Goal: Information Seeking & Learning: Learn about a topic

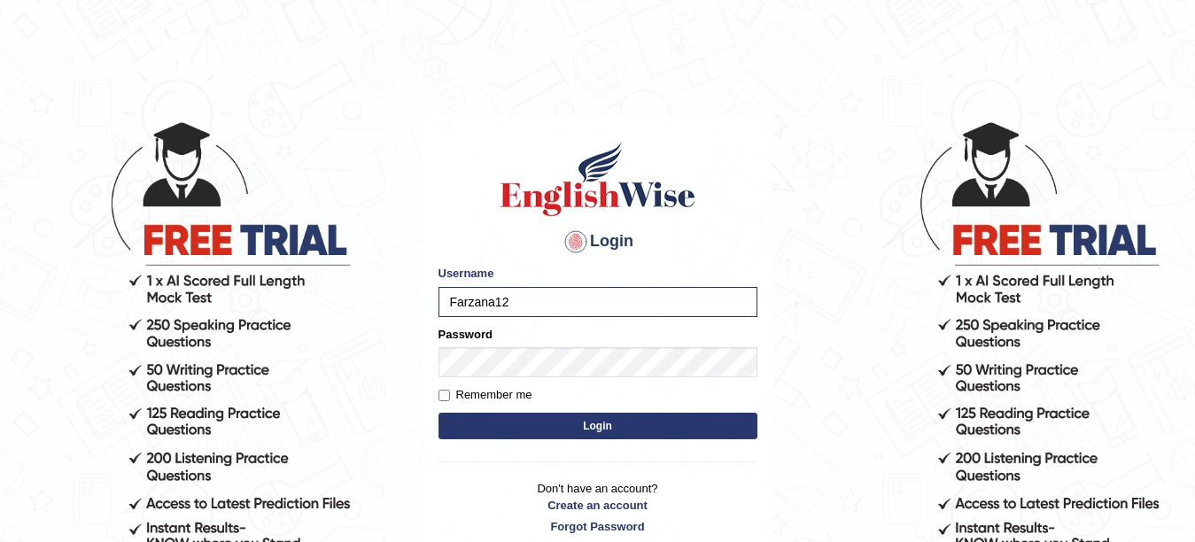
click at [608, 418] on button "Login" at bounding box center [597, 426] width 319 height 27
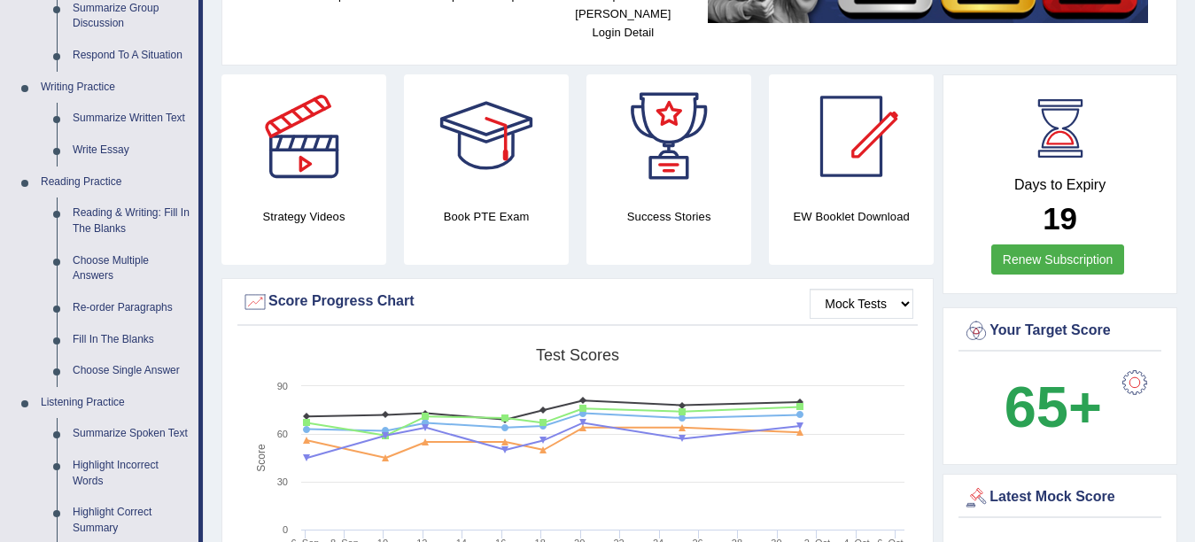
scroll to position [379, 0]
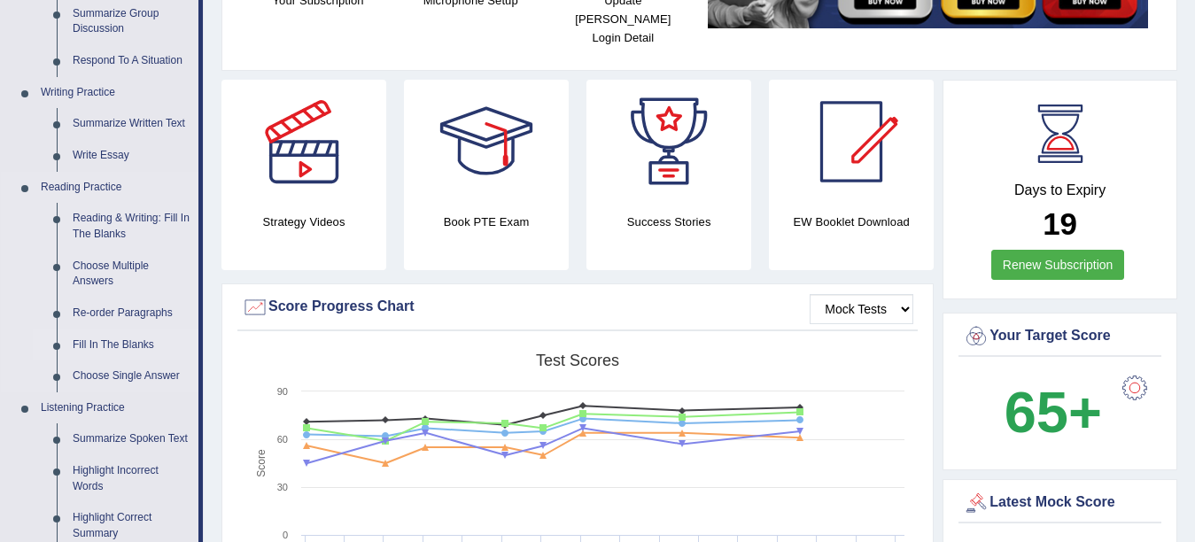
click at [112, 345] on link "Fill In The Blanks" at bounding box center [132, 346] width 134 height 32
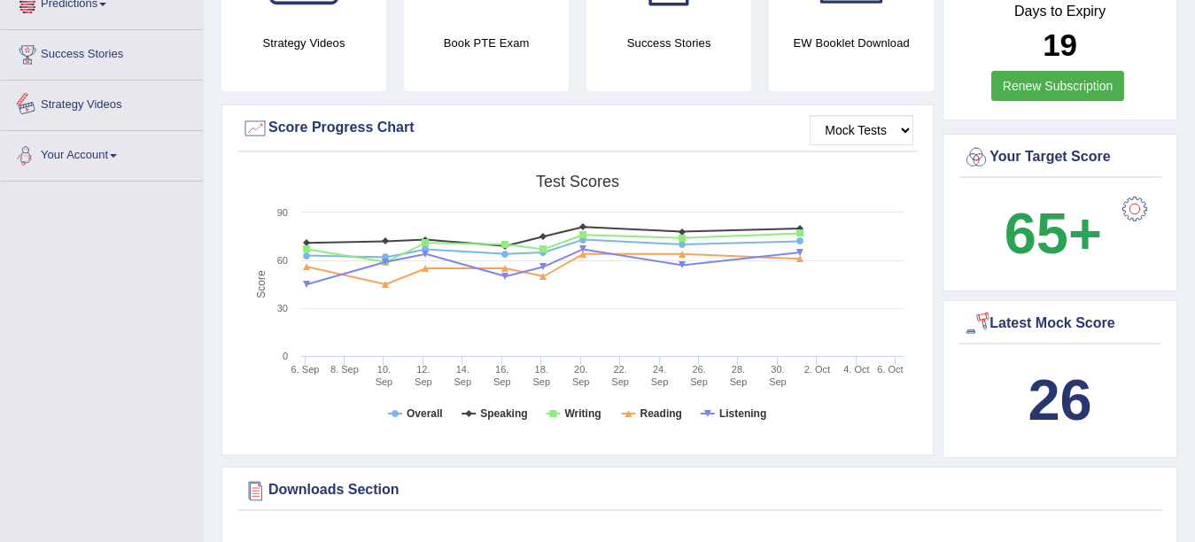
scroll to position [1322, 0]
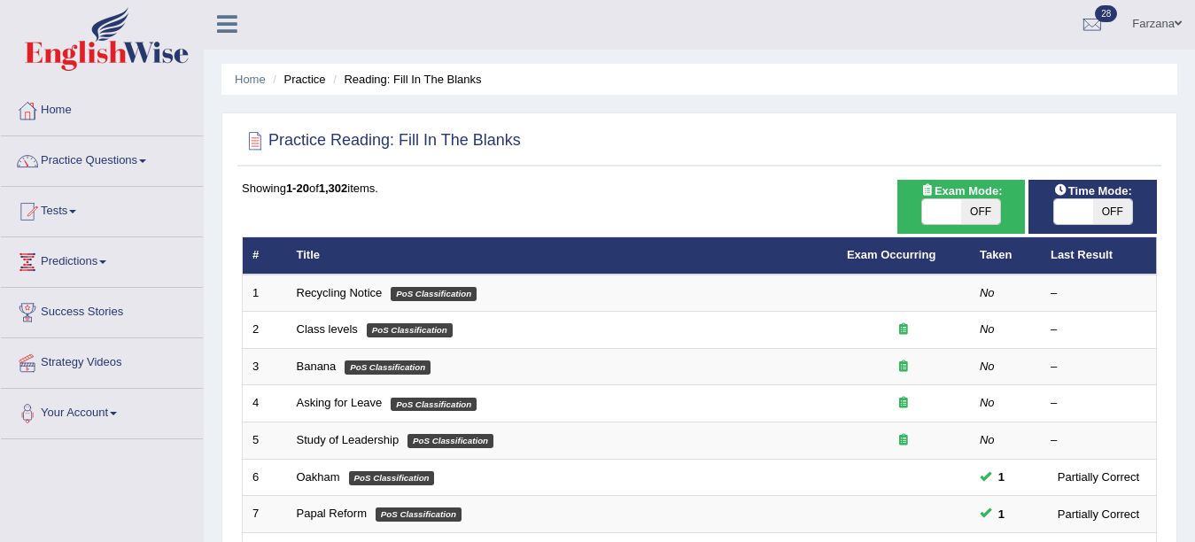
scroll to position [2, 0]
click at [1092, 225] on div "ON OFF" at bounding box center [1093, 211] width 80 height 27
click at [1082, 207] on span at bounding box center [1073, 211] width 39 height 25
checkbox input "true"
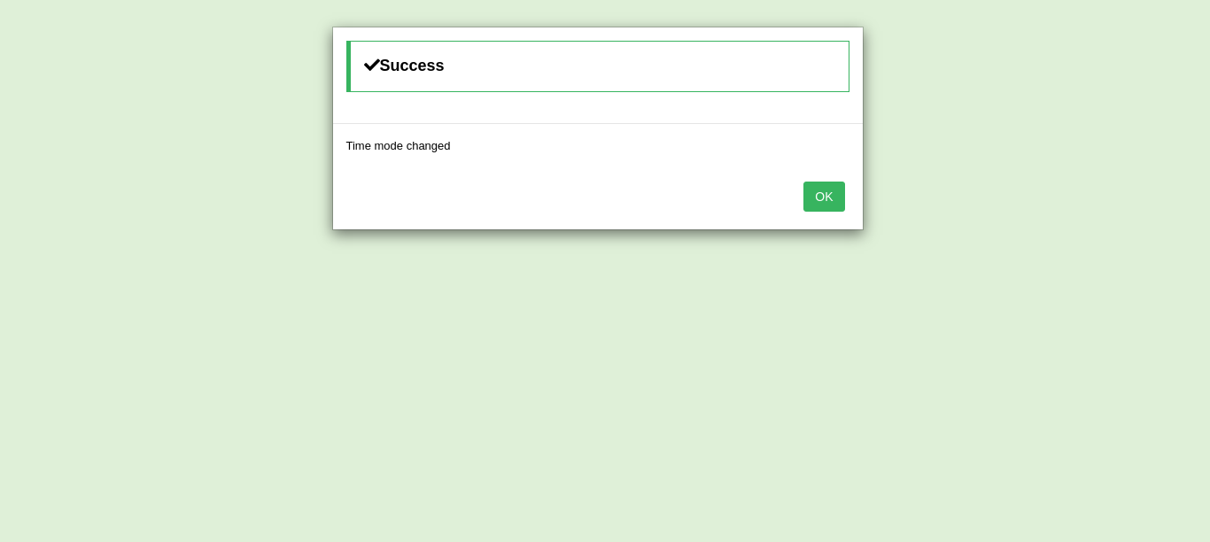
click at [809, 197] on button "OK" at bounding box center [823, 197] width 41 height 30
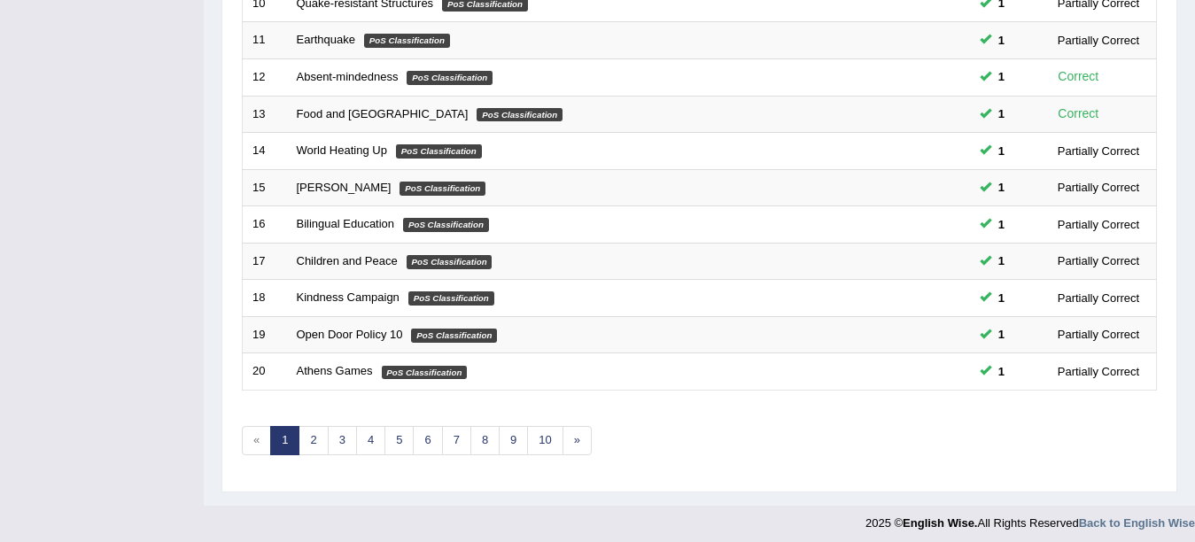
scroll to position [631, 0]
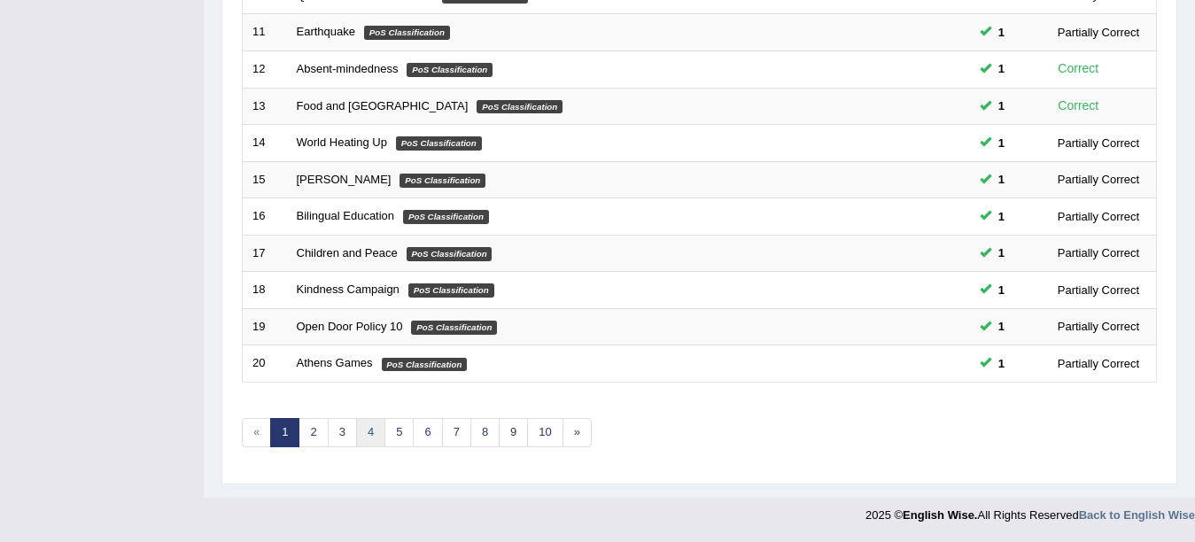
click at [382, 432] on link "4" at bounding box center [370, 432] width 29 height 29
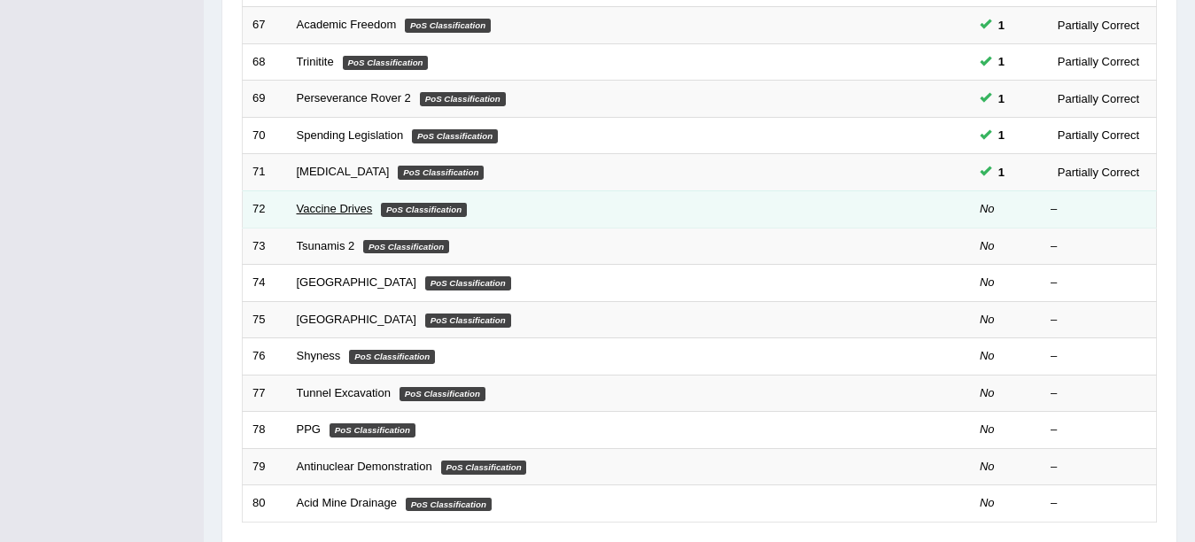
click at [351, 209] on link "Vaccine Drives" at bounding box center [335, 208] width 76 height 13
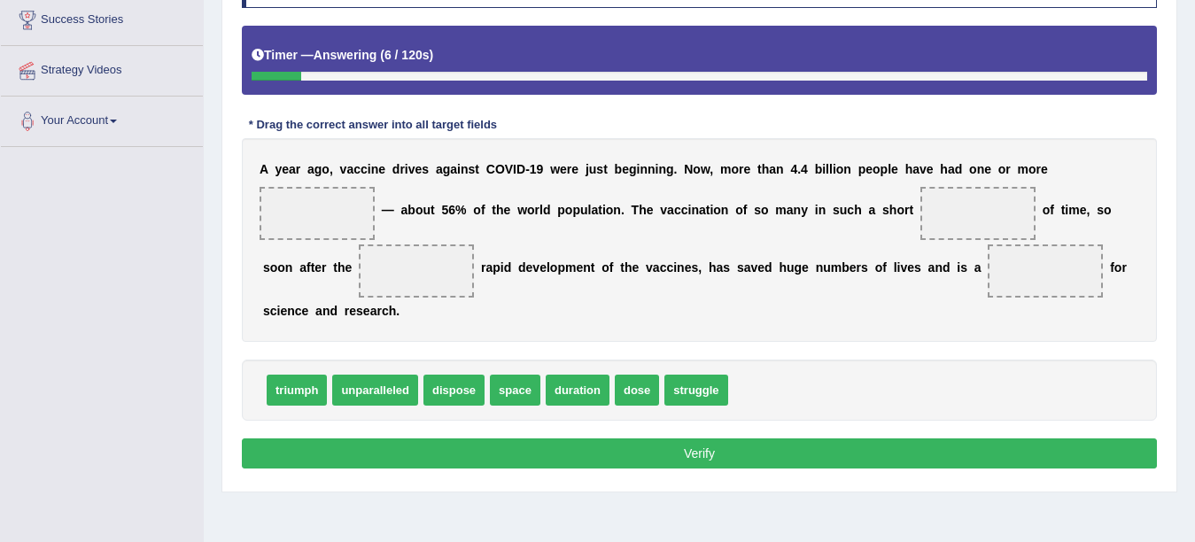
scroll to position [292, 0]
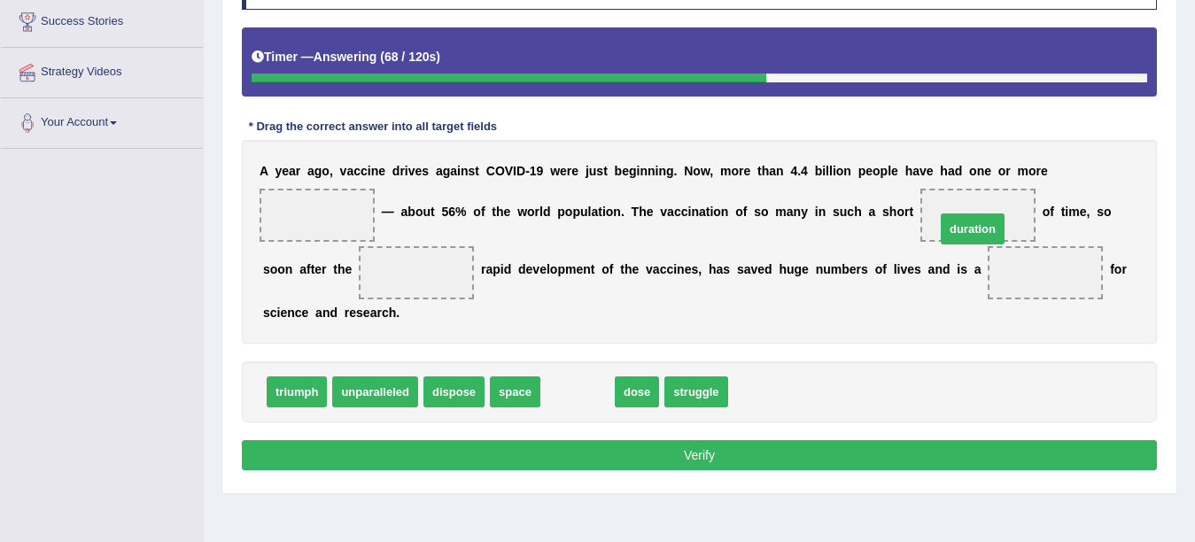
drag, startPoint x: 586, startPoint y: 397, endPoint x: 981, endPoint y: 232, distance: 428.0
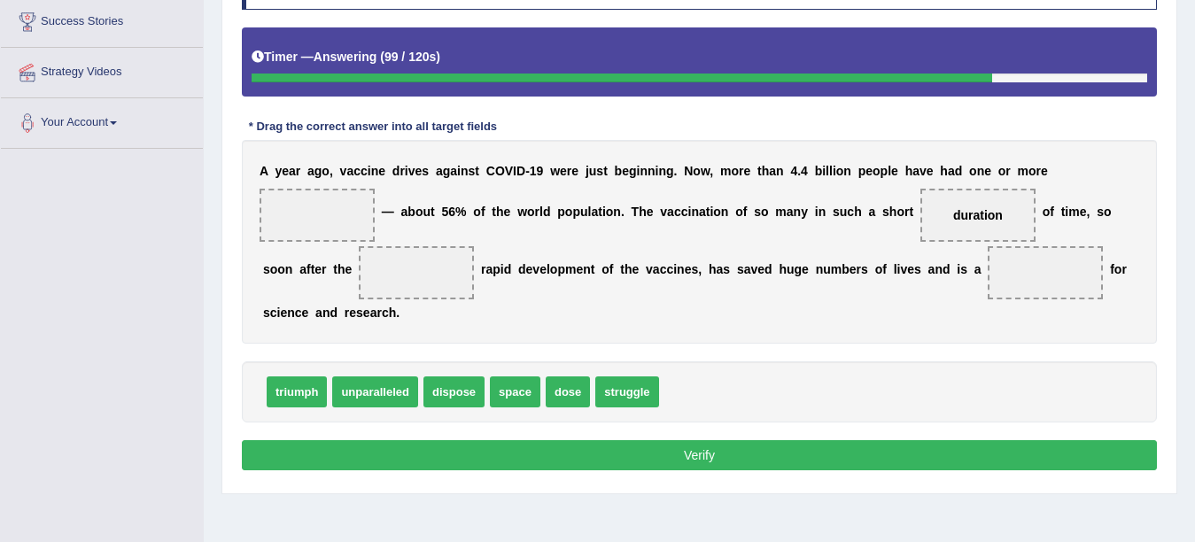
click at [621, 392] on span "struggle" at bounding box center [626, 391] width 63 height 31
drag, startPoint x: 282, startPoint y: 391, endPoint x: 1049, endPoint y: 276, distance: 775.5
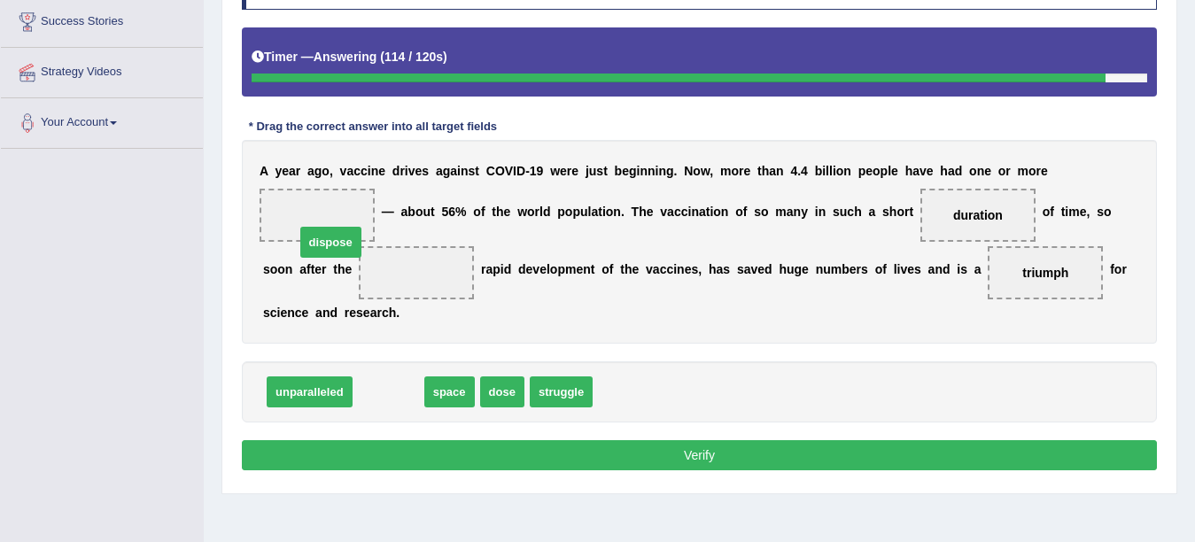
drag, startPoint x: 394, startPoint y: 393, endPoint x: 330, endPoint y: 227, distance: 178.3
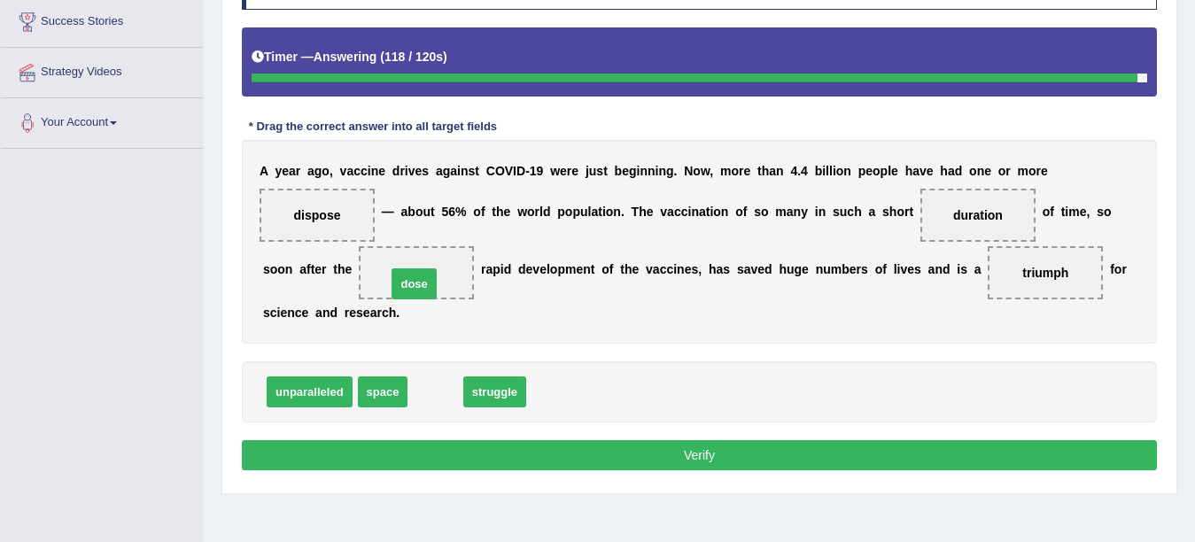
drag, startPoint x: 426, startPoint y: 394, endPoint x: 405, endPoint y: 286, distance: 110.1
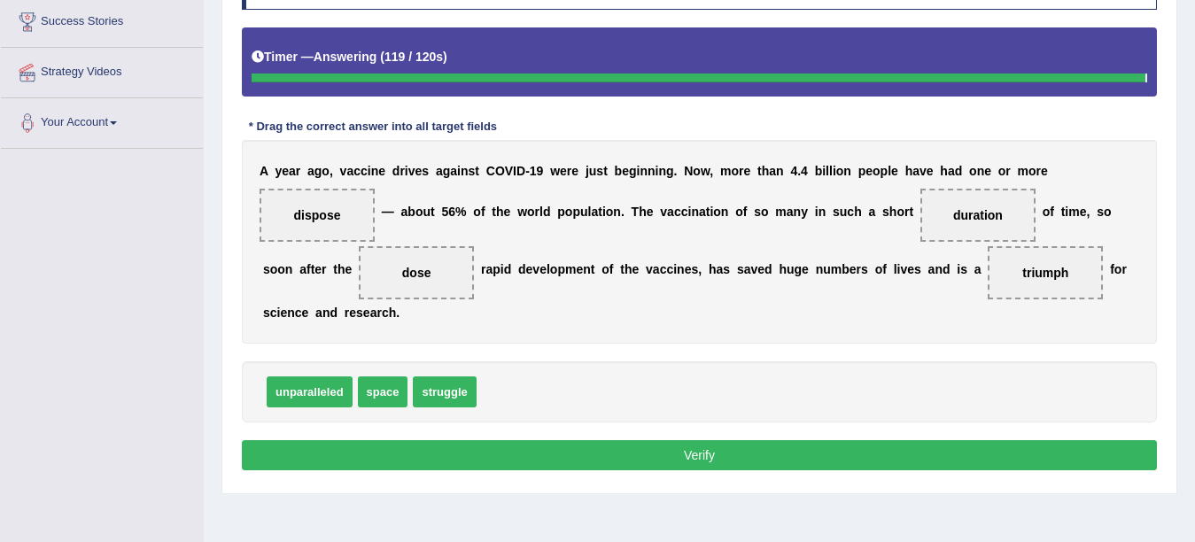
click at [367, 458] on button "Verify" at bounding box center [699, 455] width 915 height 30
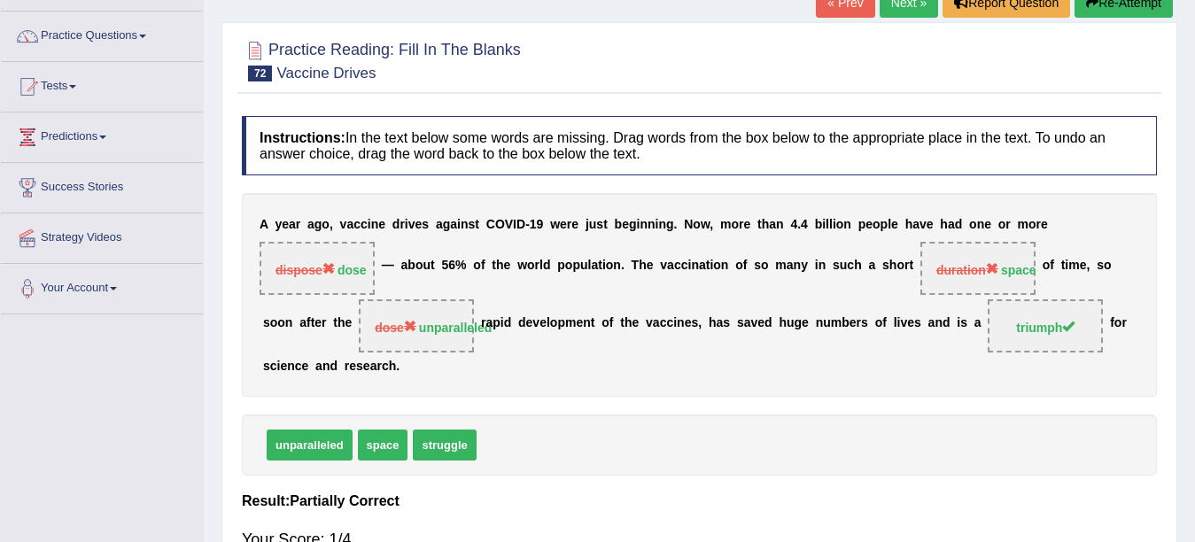
scroll to position [19, 0]
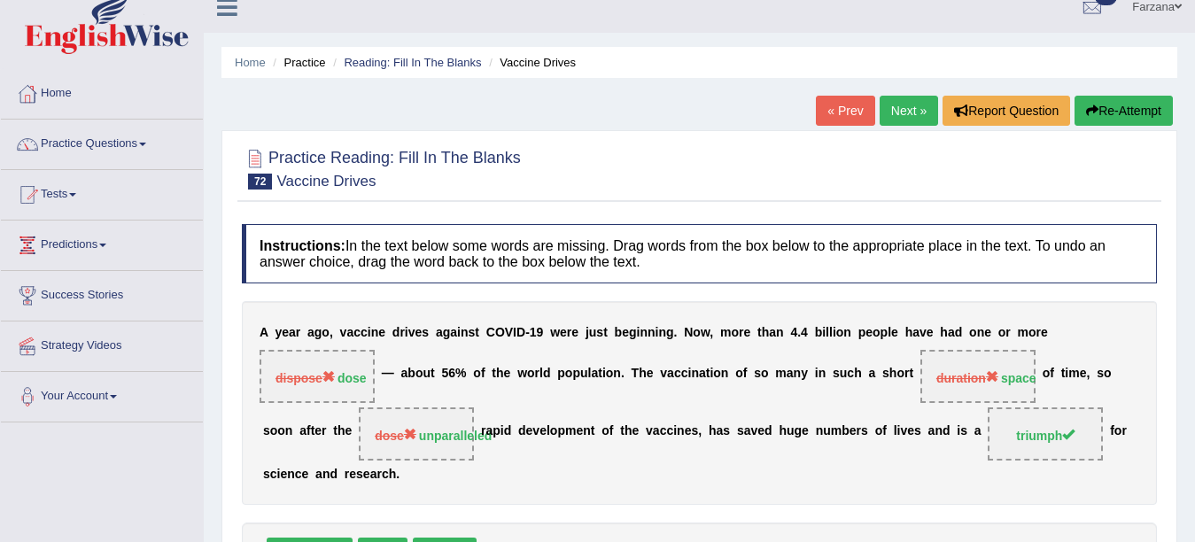
click at [888, 115] on link "Next »" at bounding box center [909, 111] width 58 height 30
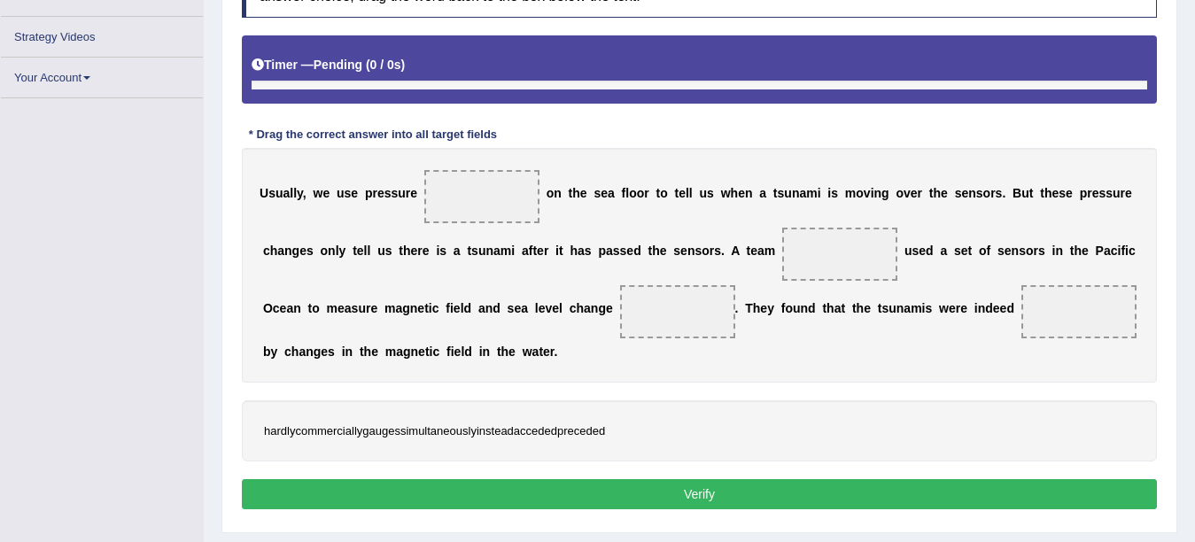
scroll to position [318, 0]
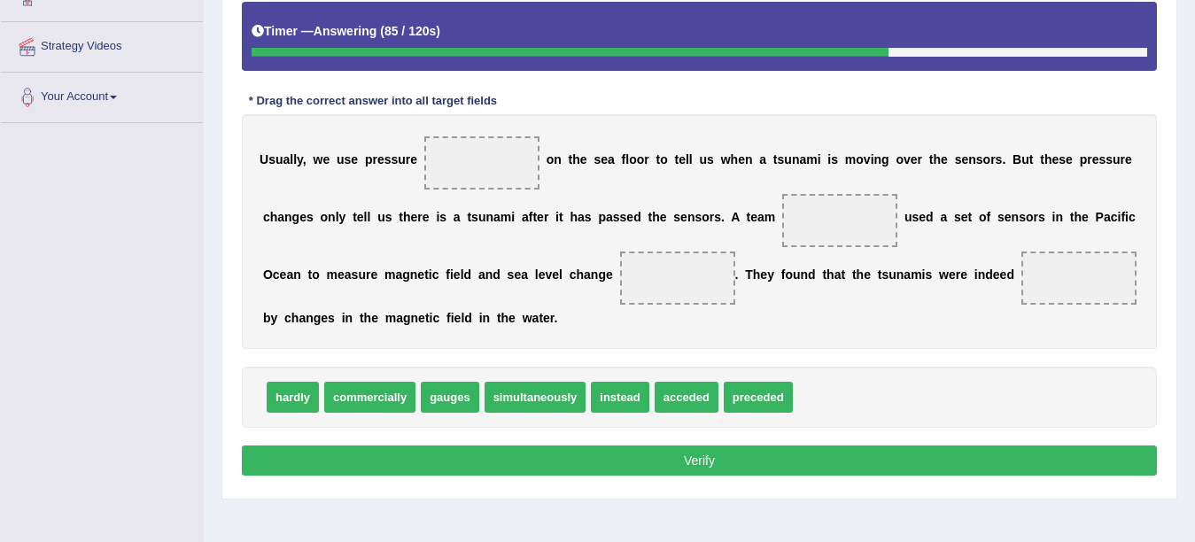
click at [374, 392] on span "commercially" at bounding box center [369, 397] width 91 height 31
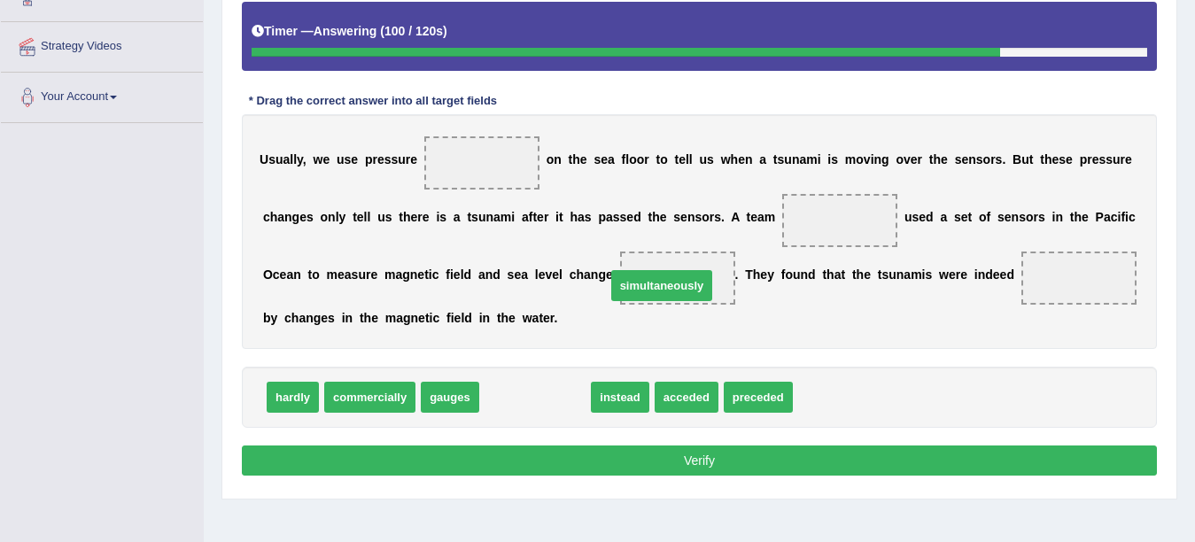
drag, startPoint x: 515, startPoint y: 402, endPoint x: 641, endPoint y: 291, distance: 168.8
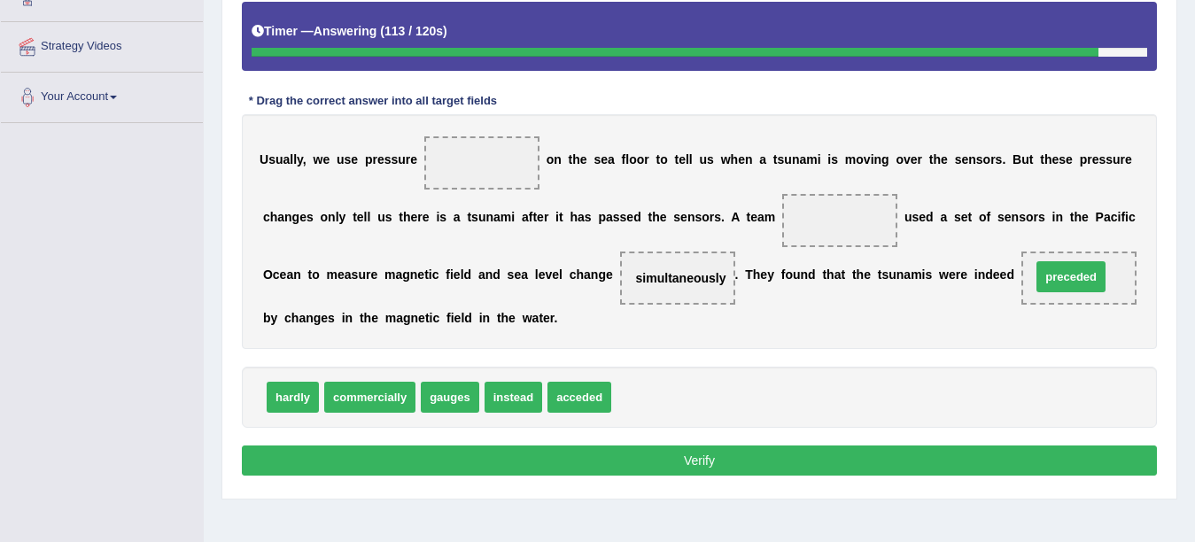
drag, startPoint x: 654, startPoint y: 394, endPoint x: 1074, endPoint y: 274, distance: 436.8
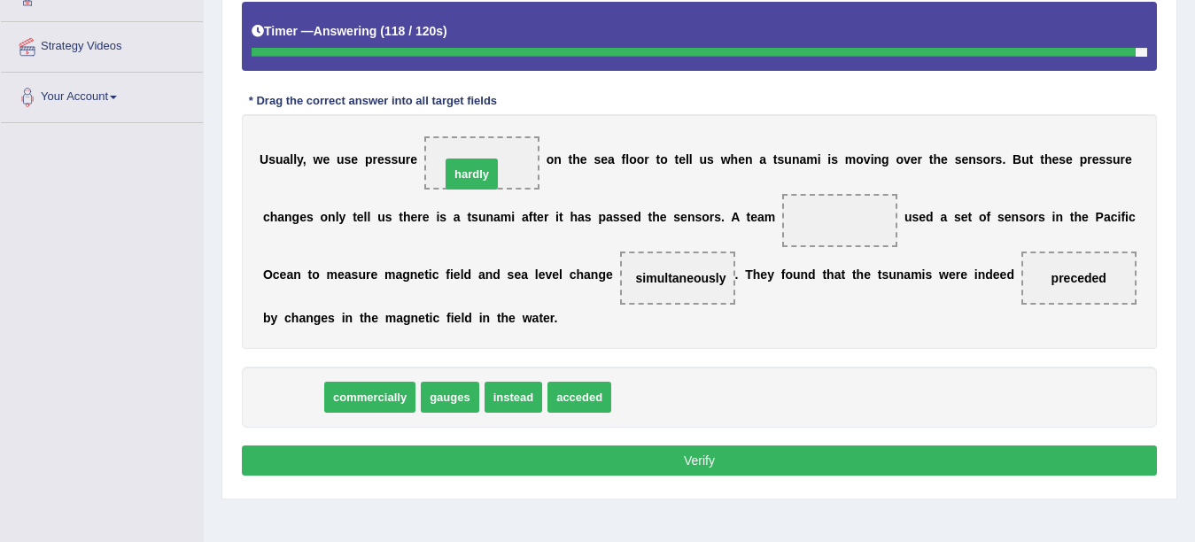
drag, startPoint x: 302, startPoint y: 390, endPoint x: 483, endPoint y: 143, distance: 305.4
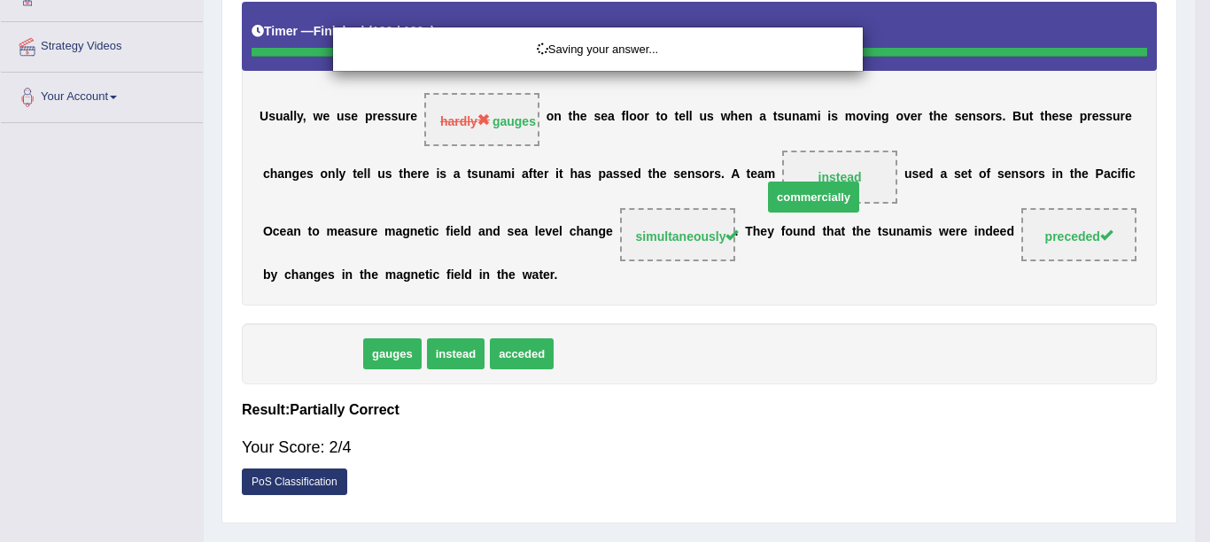
drag, startPoint x: 326, startPoint y: 401, endPoint x: 827, endPoint y: 244, distance: 525.3
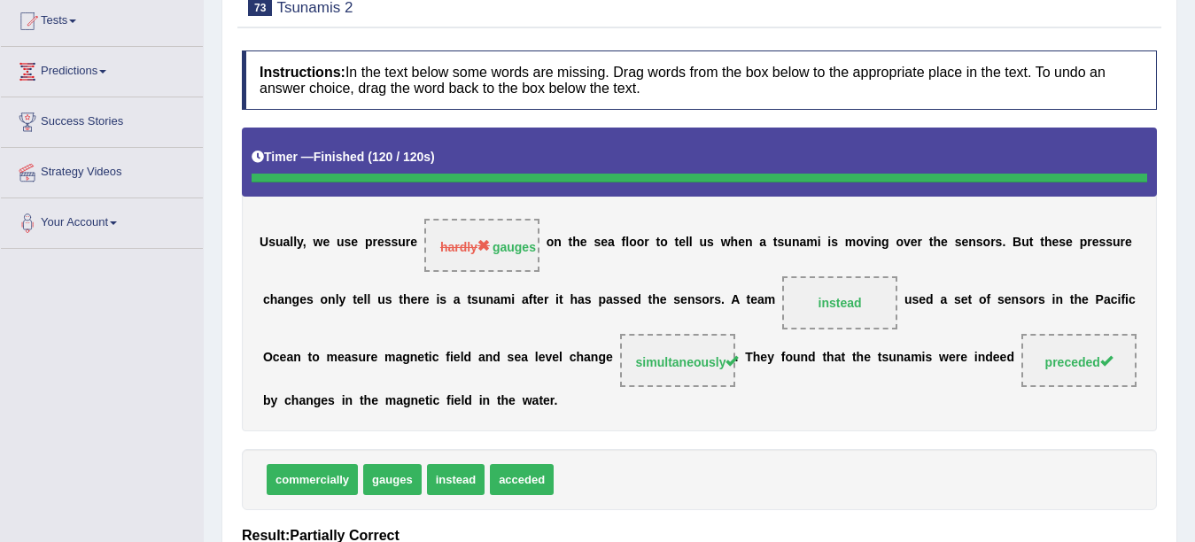
scroll to position [168, 0]
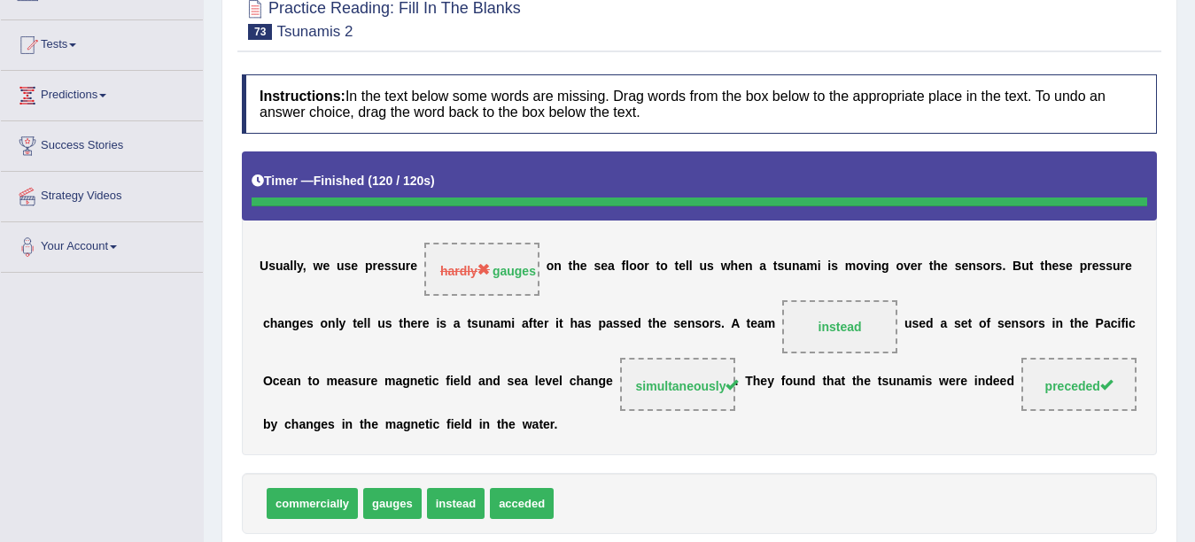
drag, startPoint x: 1183, startPoint y: 185, endPoint x: 1193, endPoint y: 80, distance: 105.9
click at [1193, 80] on div "Home Practice Reading: Fill In The Blanks Tsunamis 2 « Prev Next » Report Quest…" at bounding box center [699, 275] width 991 height 886
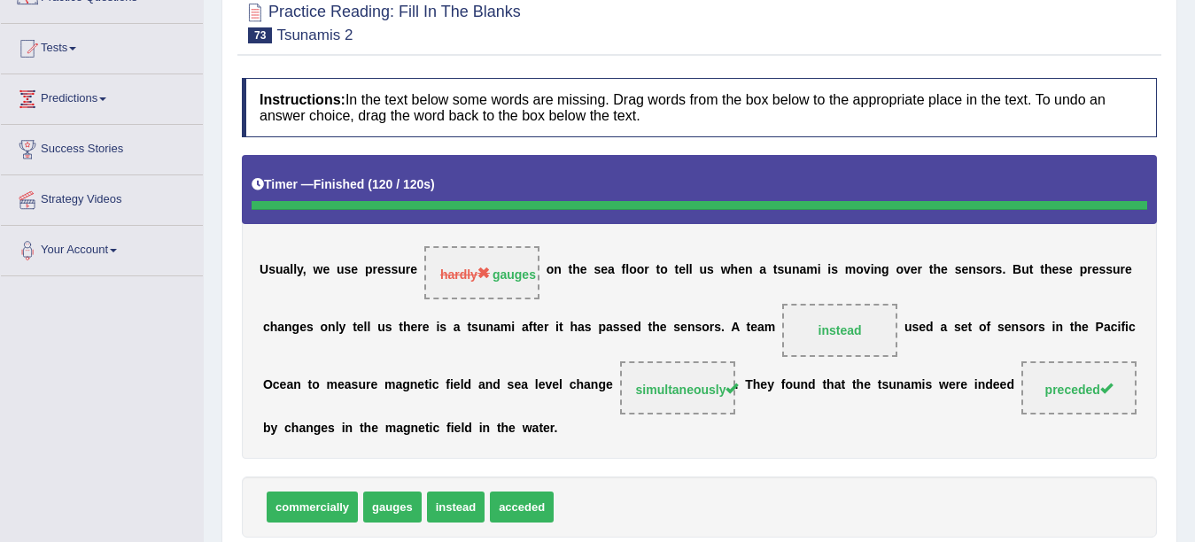
scroll to position [0, 0]
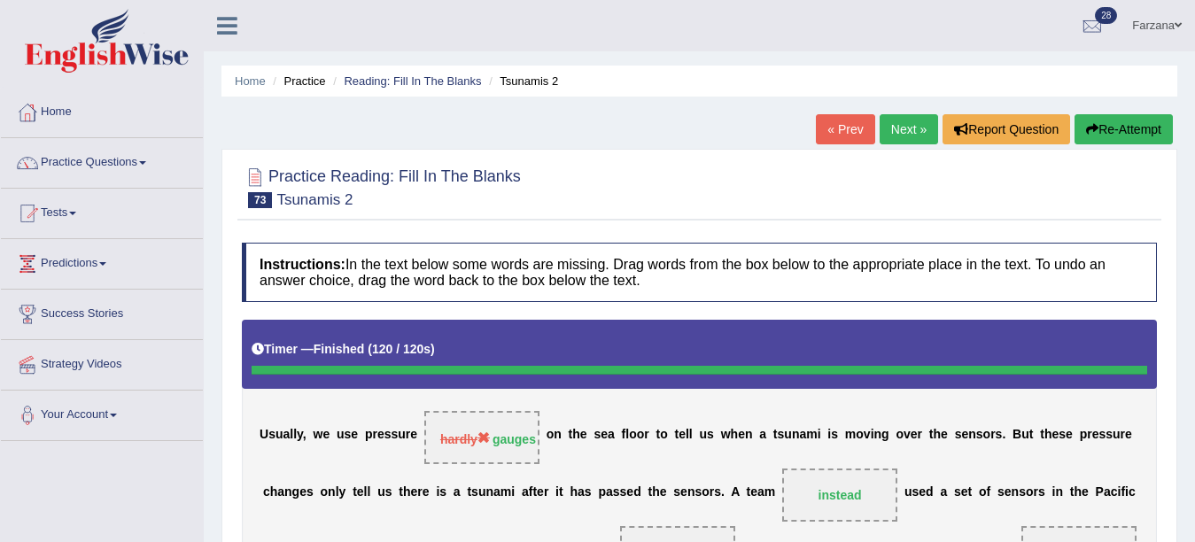
click at [904, 132] on link "Next »" at bounding box center [909, 129] width 58 height 30
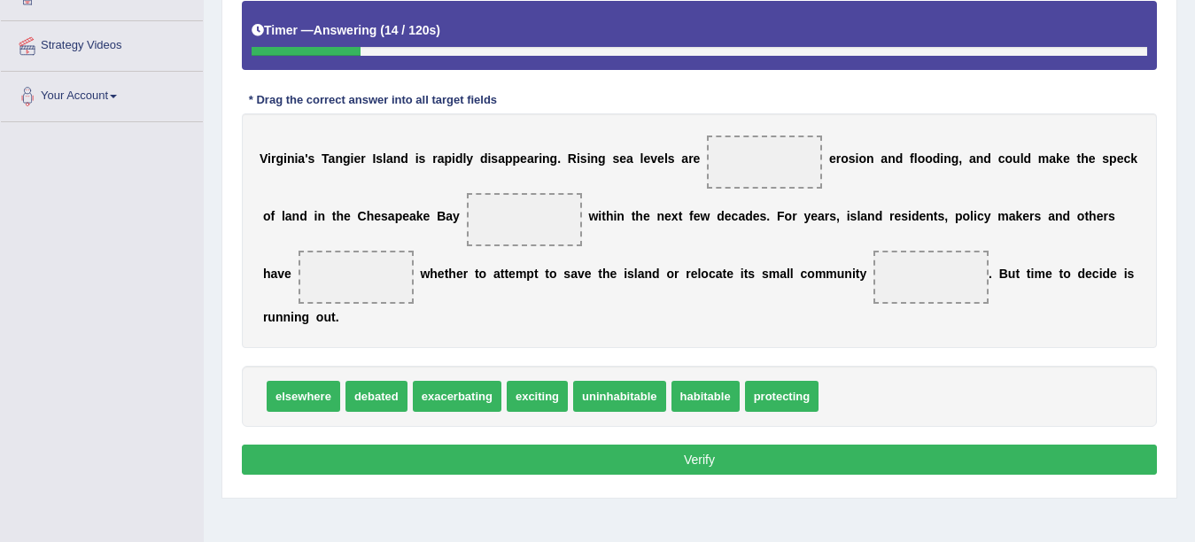
scroll to position [317, 0]
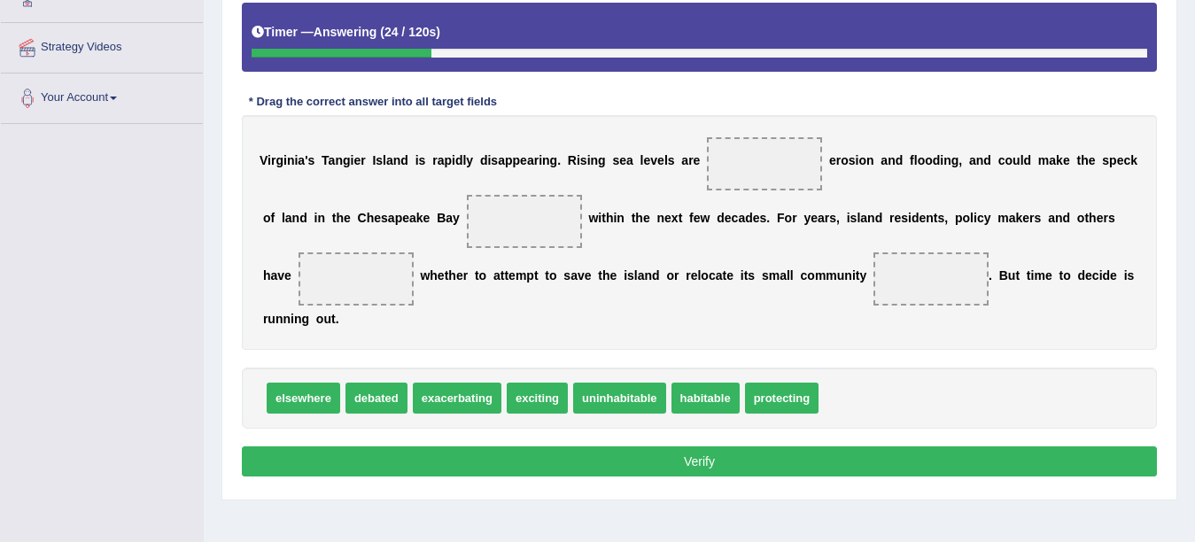
click at [755, 397] on span "protecting" at bounding box center [782, 398] width 74 height 31
click at [446, 404] on span "exacerbating" at bounding box center [457, 398] width 89 height 31
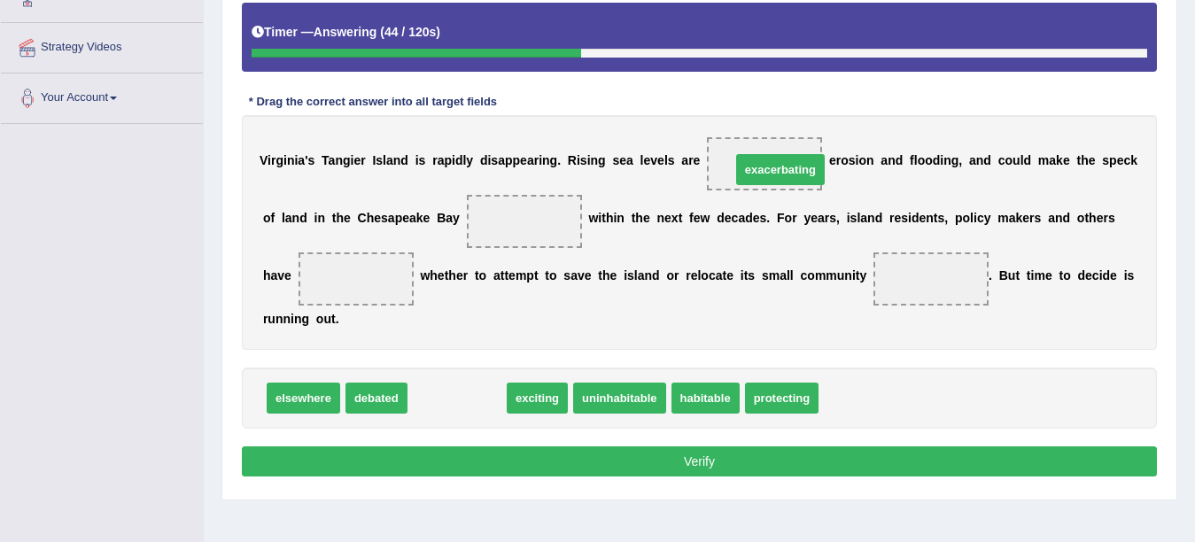
drag, startPoint x: 462, startPoint y: 399, endPoint x: 786, endPoint y: 170, distance: 395.9
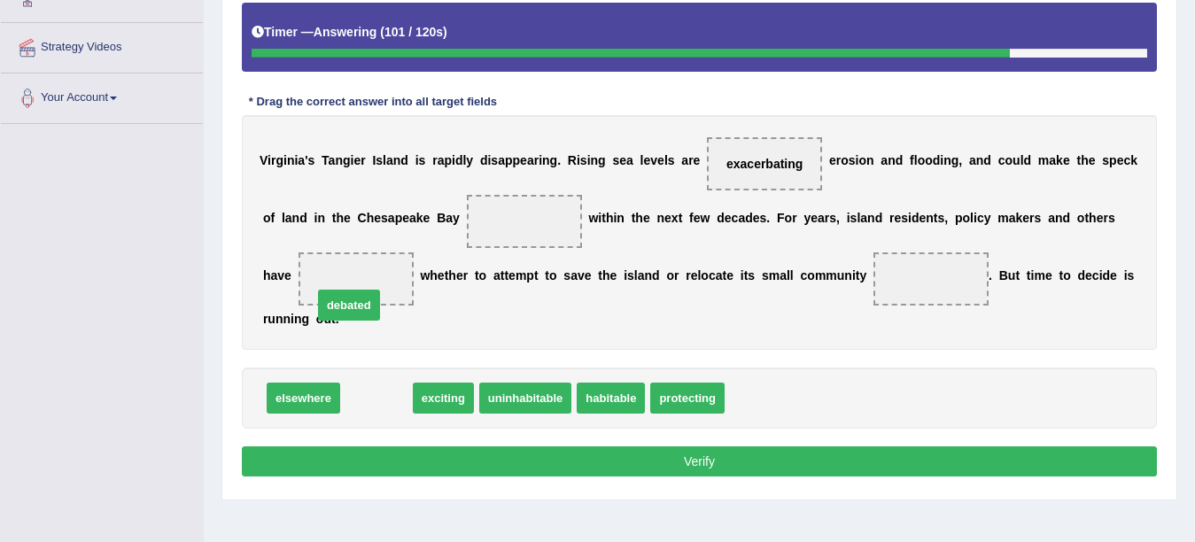
drag, startPoint x: 390, startPoint y: 399, endPoint x: 362, endPoint y: 306, distance: 97.0
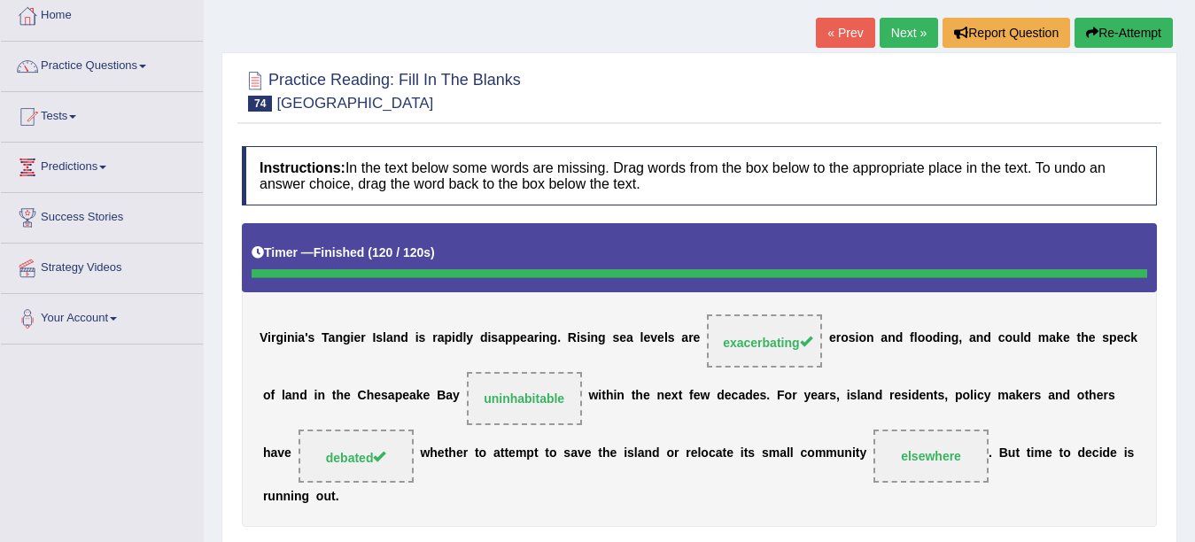
scroll to position [93, 0]
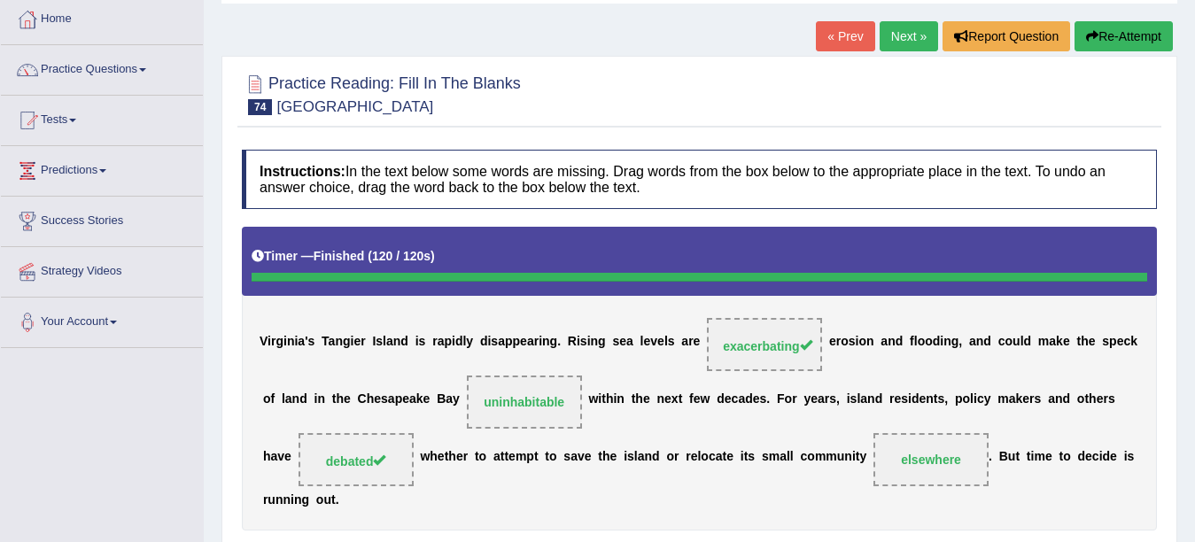
click at [893, 46] on link "Next »" at bounding box center [909, 36] width 58 height 30
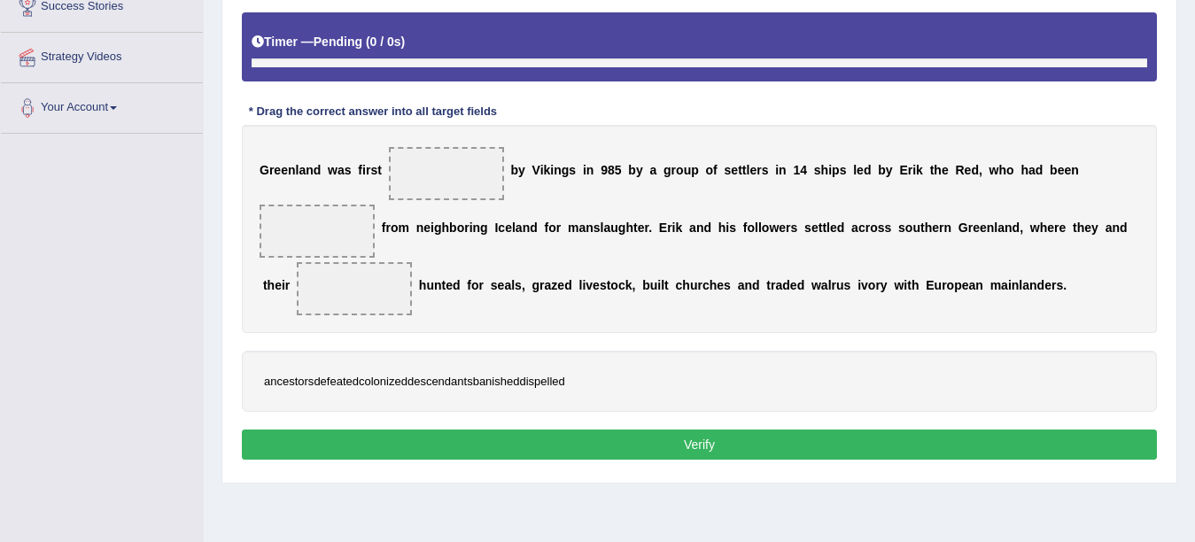
scroll to position [359, 0]
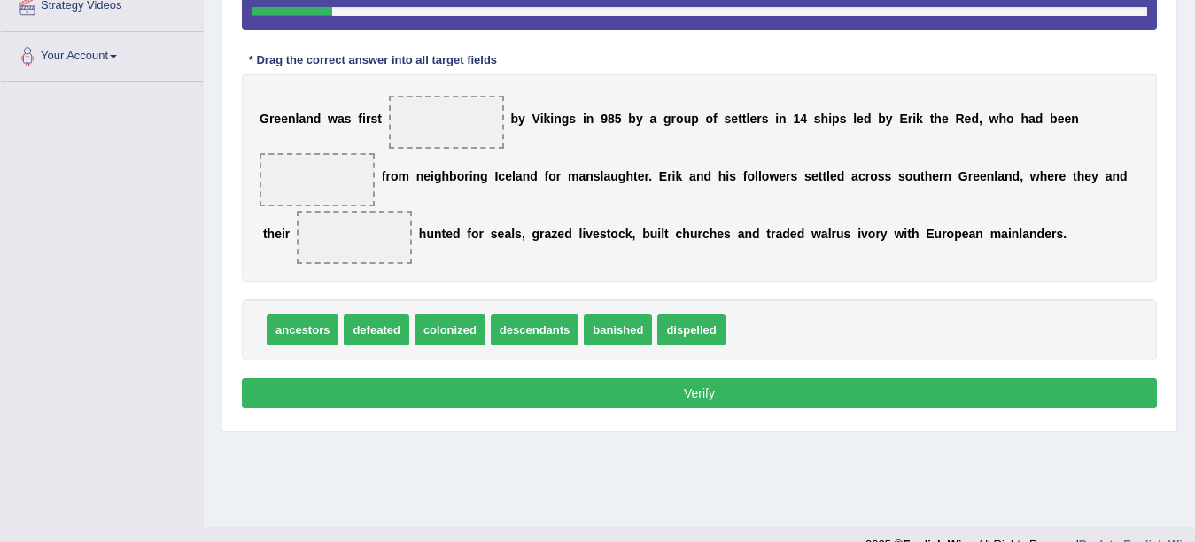
click at [461, 326] on span "colonized" at bounding box center [450, 329] width 71 height 31
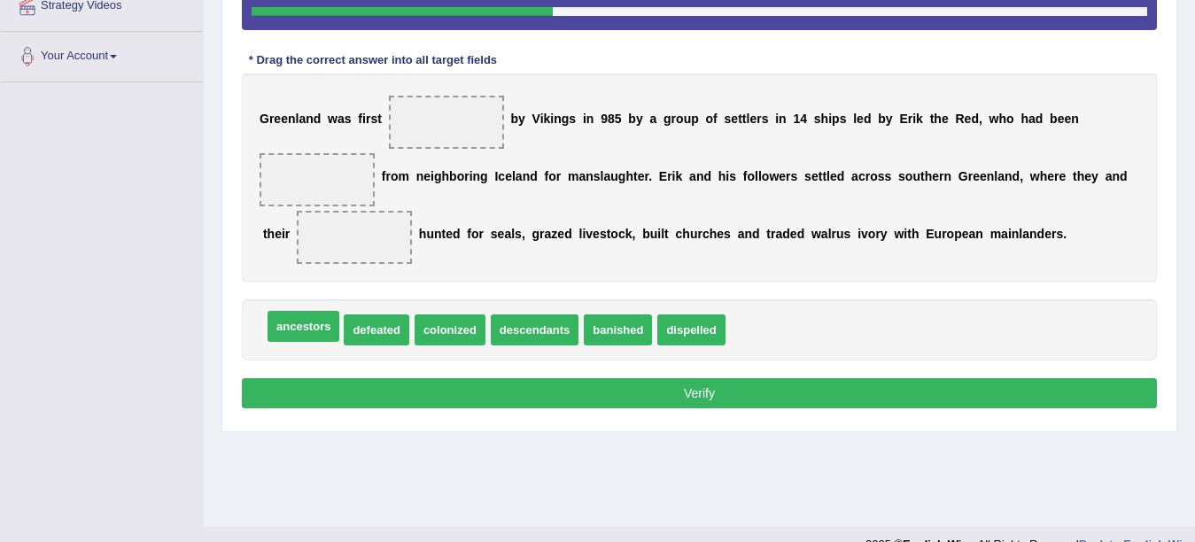
drag, startPoint x: 322, startPoint y: 329, endPoint x: 364, endPoint y: 285, distance: 60.8
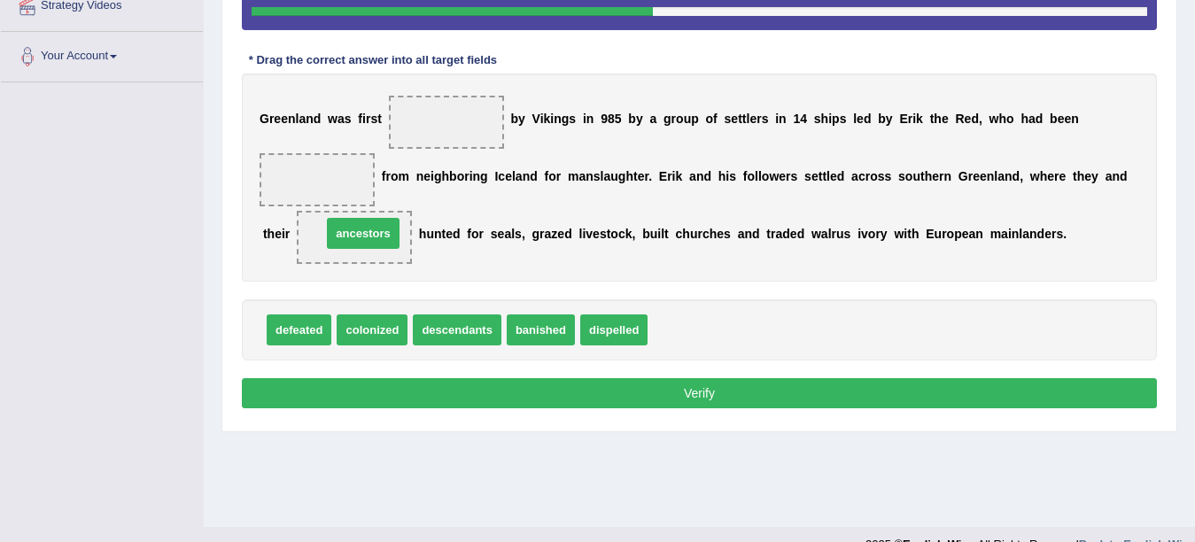
drag, startPoint x: 717, startPoint y: 330, endPoint x: 391, endPoint y: 234, distance: 340.0
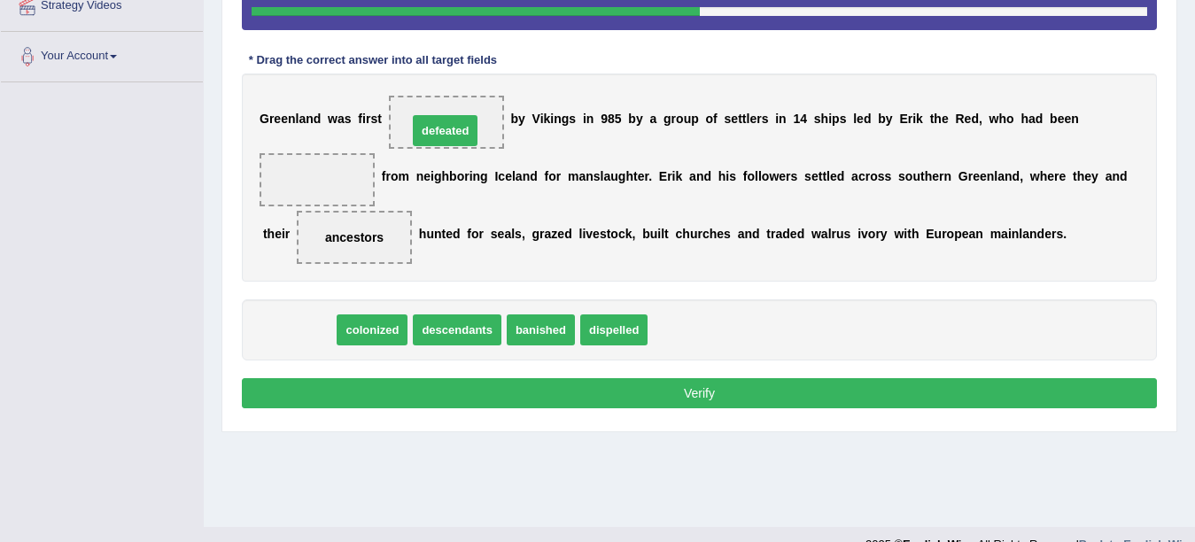
drag, startPoint x: 316, startPoint y: 336, endPoint x: 462, endPoint y: 136, distance: 247.1
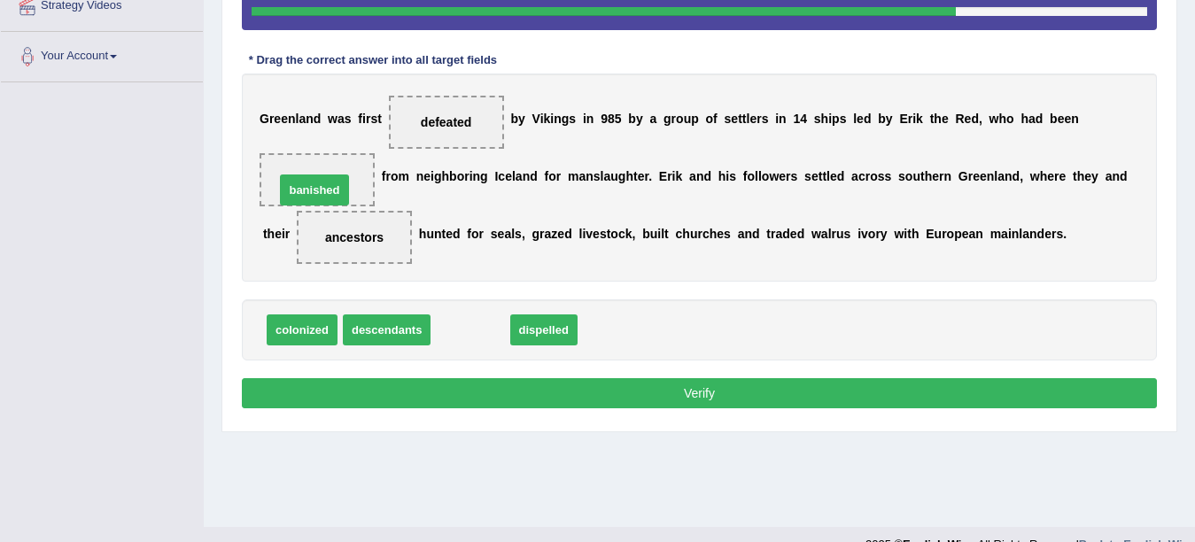
drag, startPoint x: 476, startPoint y: 334, endPoint x: 323, endPoint y: 198, distance: 204.5
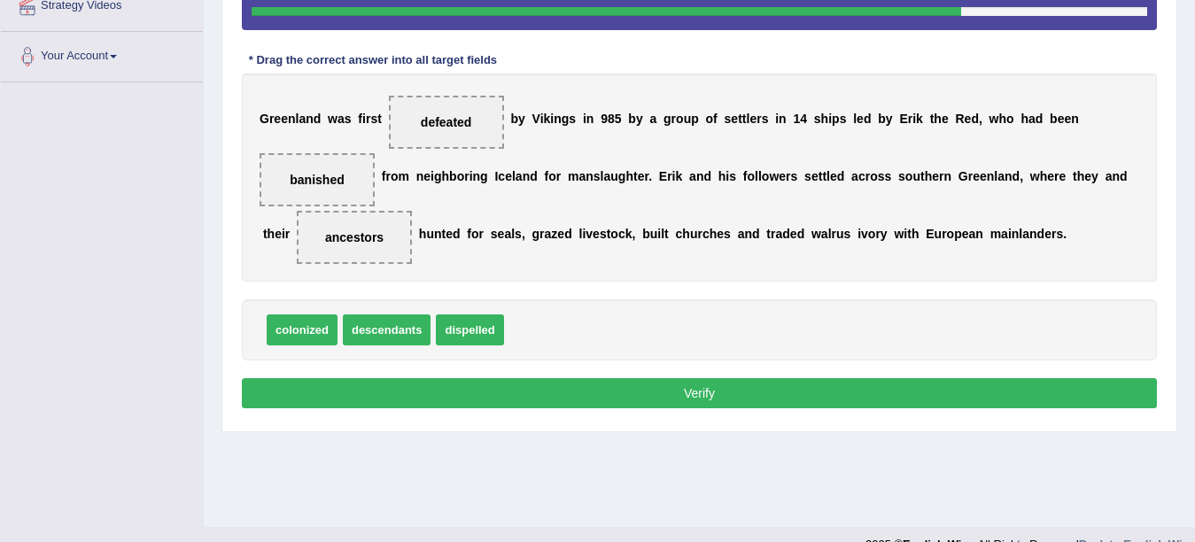
click at [338, 399] on button "Verify" at bounding box center [699, 393] width 915 height 30
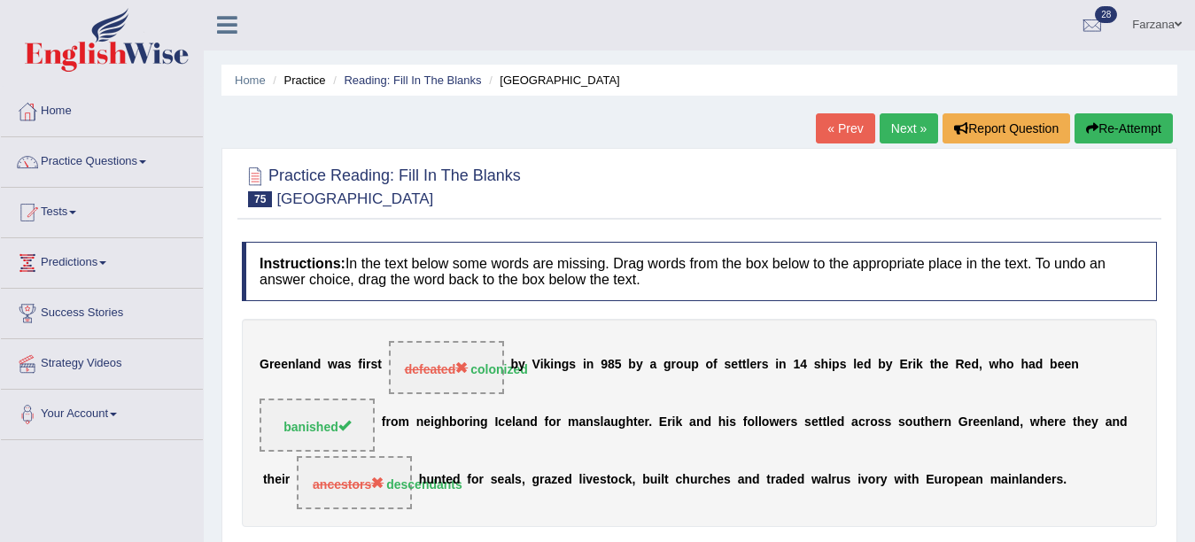
scroll to position [0, 0]
click at [908, 119] on link "Next »" at bounding box center [909, 129] width 58 height 30
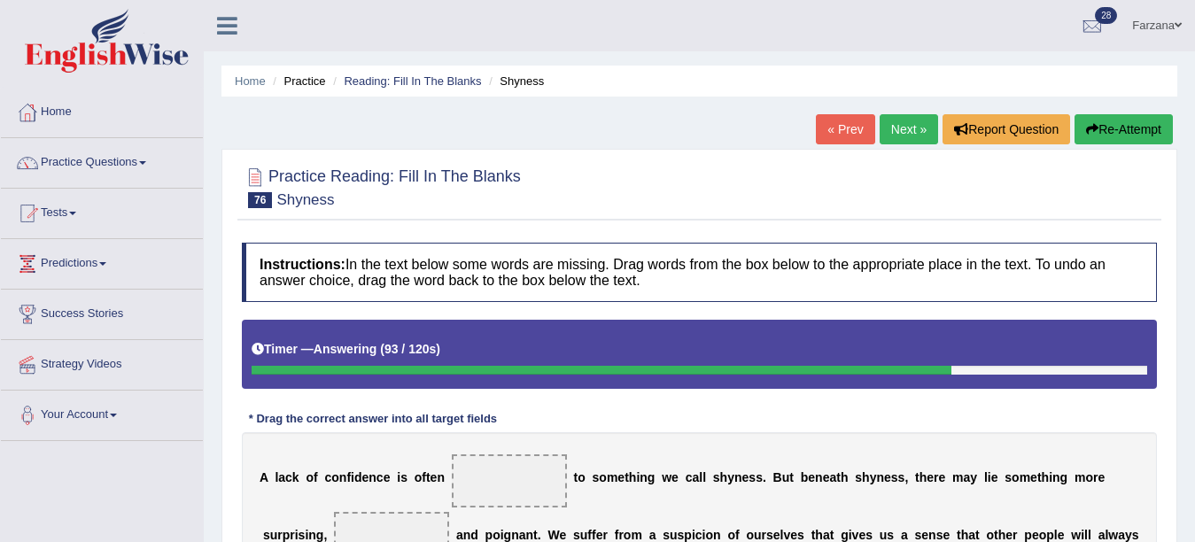
click at [1104, 118] on button "Re-Attempt" at bounding box center [1123, 129] width 98 height 30
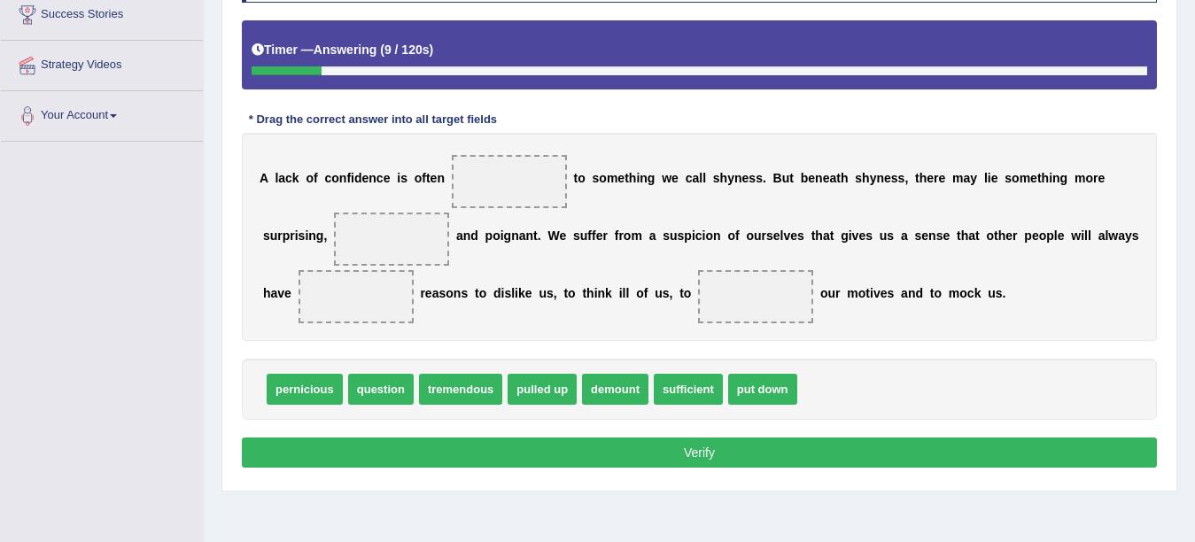
scroll to position [264, 0]
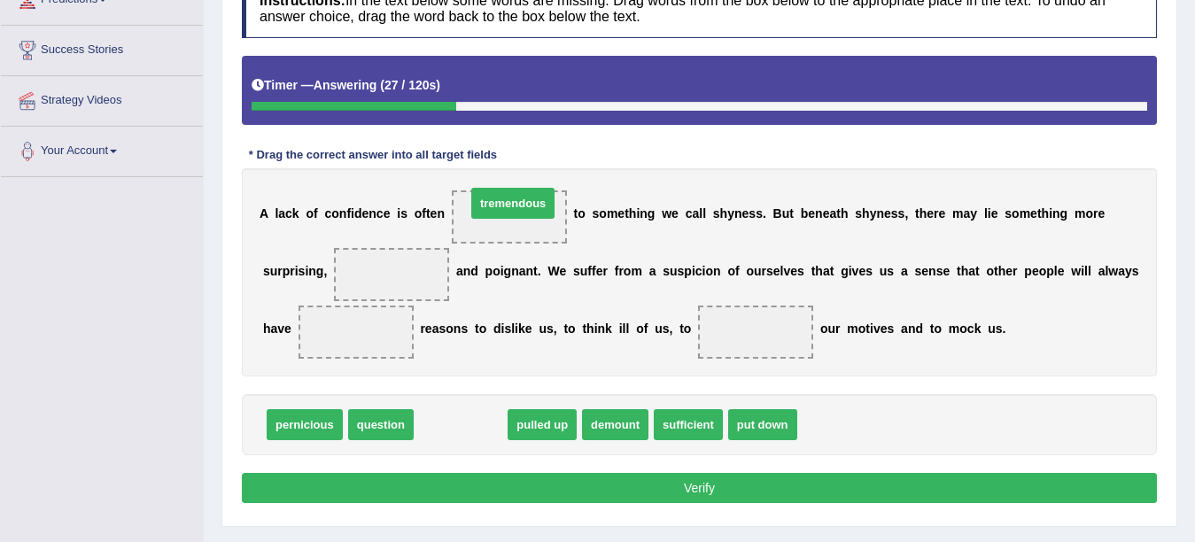
drag, startPoint x: 454, startPoint y: 426, endPoint x: 507, endPoint y: 205, distance: 227.5
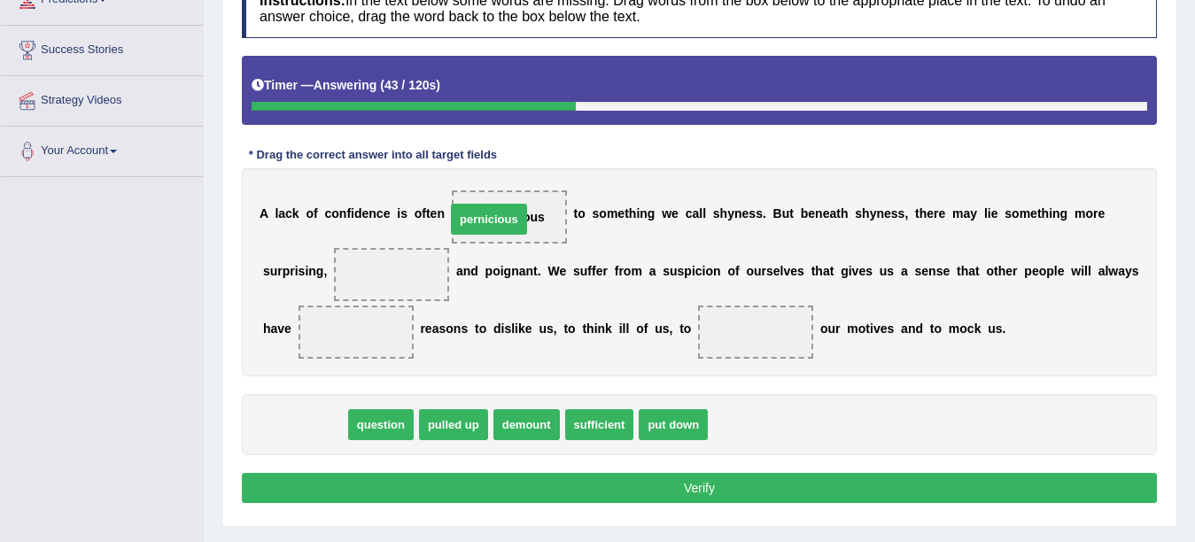
drag, startPoint x: 316, startPoint y: 407, endPoint x: 499, endPoint y: 212, distance: 267.0
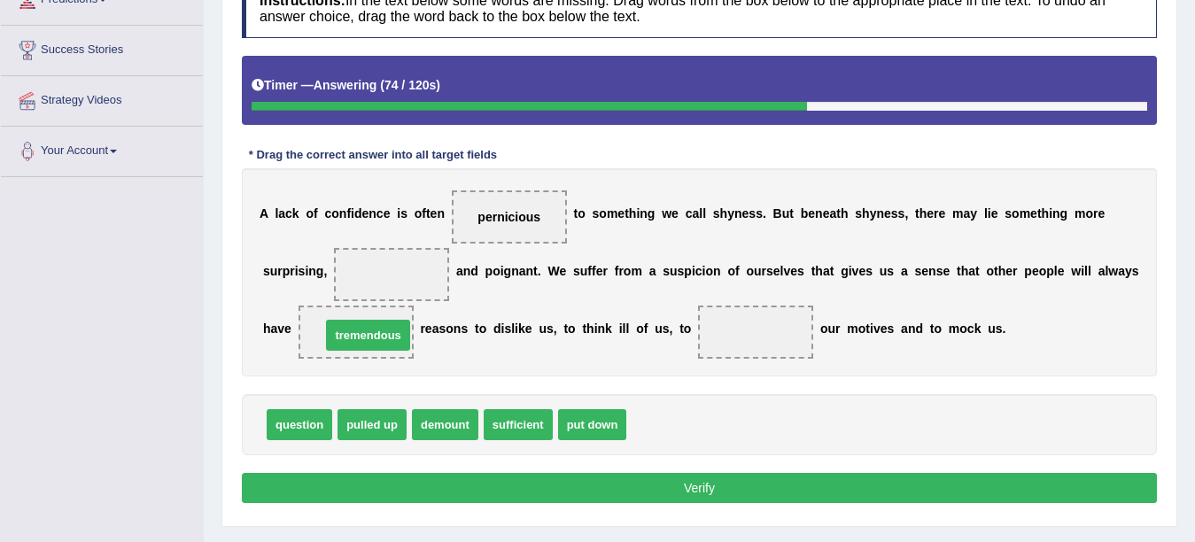
drag, startPoint x: 701, startPoint y: 426, endPoint x: 395, endPoint y: 337, distance: 318.4
click at [441, 427] on span "demount" at bounding box center [445, 424] width 66 height 31
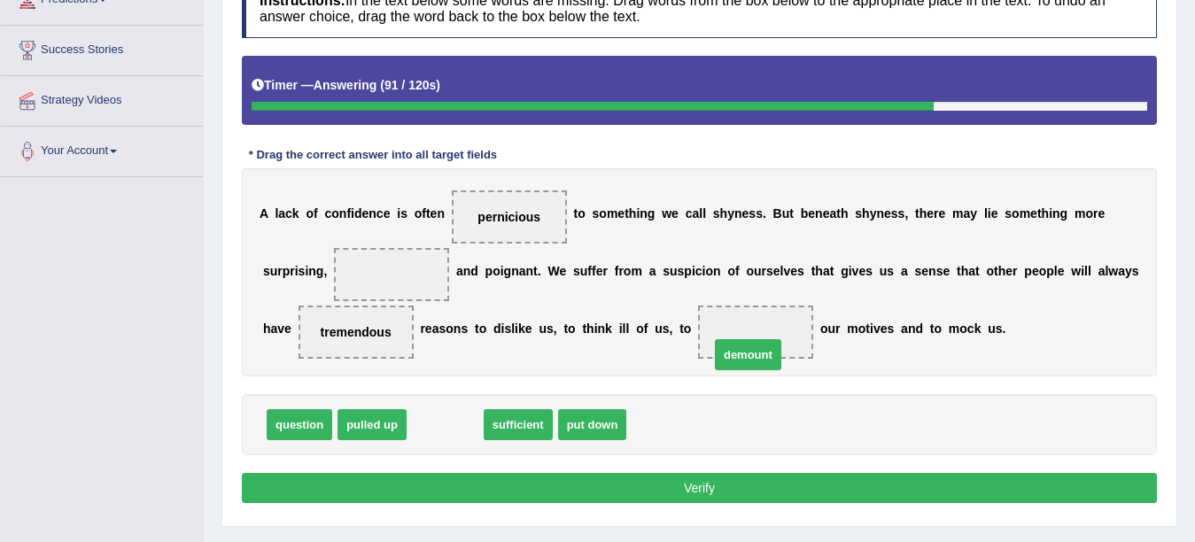
drag, startPoint x: 441, startPoint y: 428, endPoint x: 744, endPoint y: 357, distance: 311.1
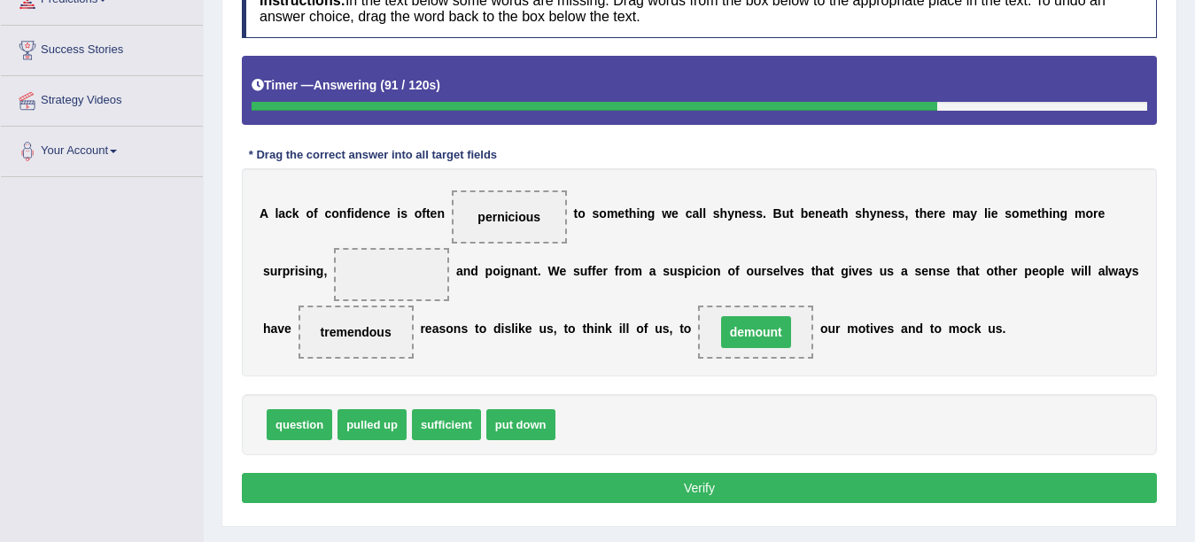
click at [744, 356] on span "demount" at bounding box center [755, 332] width 115 height 53
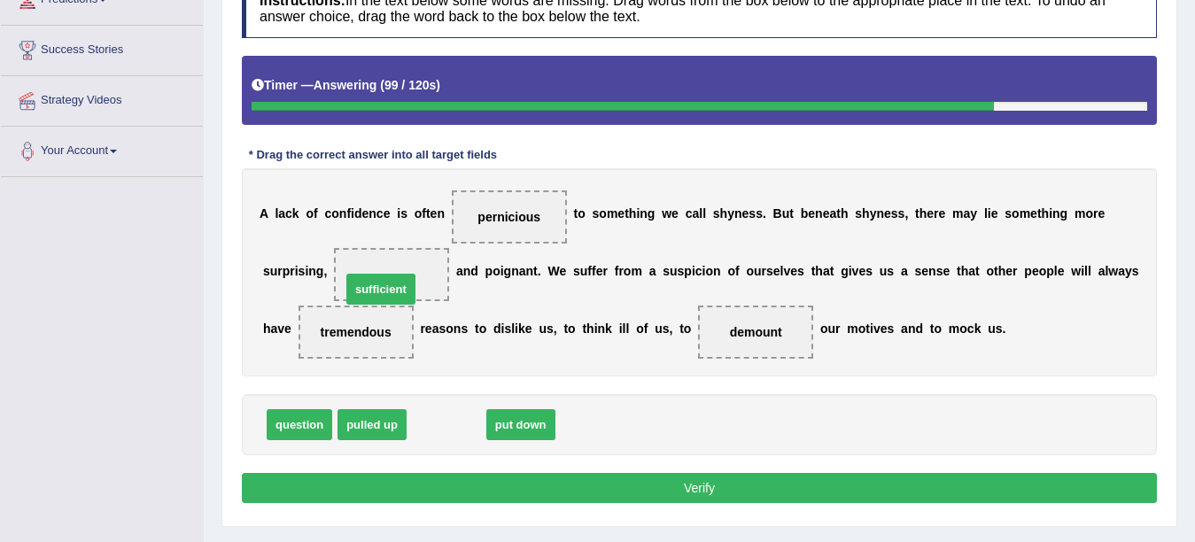
drag, startPoint x: 438, startPoint y: 425, endPoint x: 373, endPoint y: 290, distance: 150.5
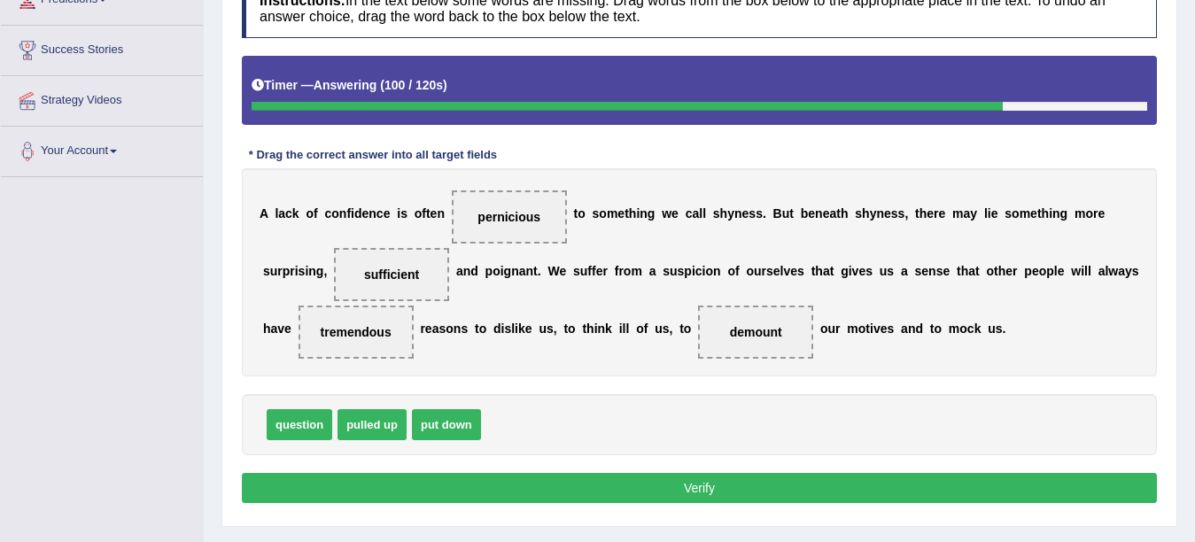
click at [353, 487] on button "Verify" at bounding box center [699, 488] width 915 height 30
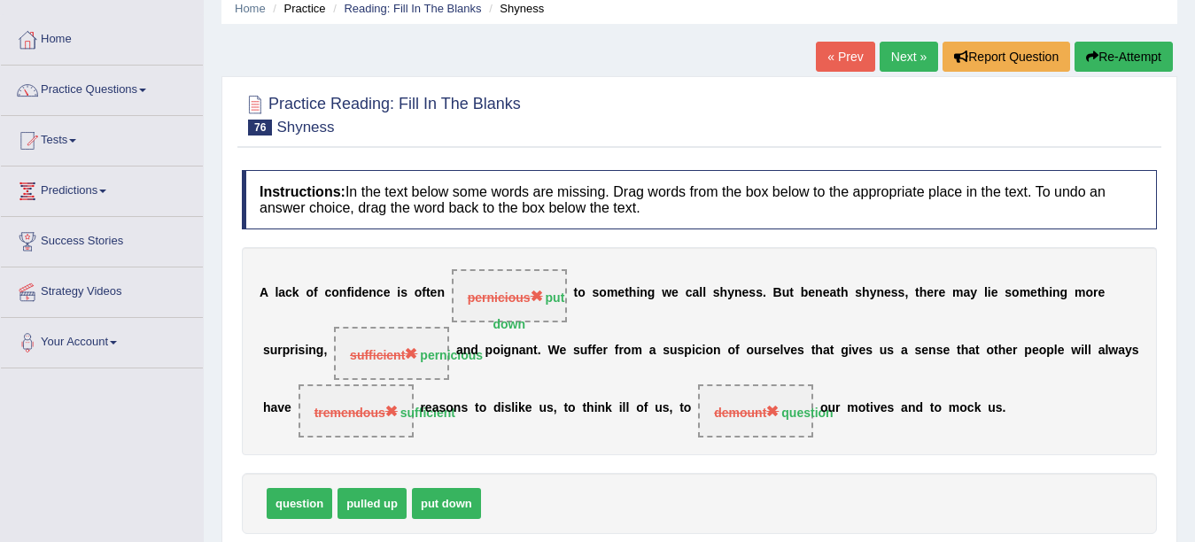
scroll to position [0, 0]
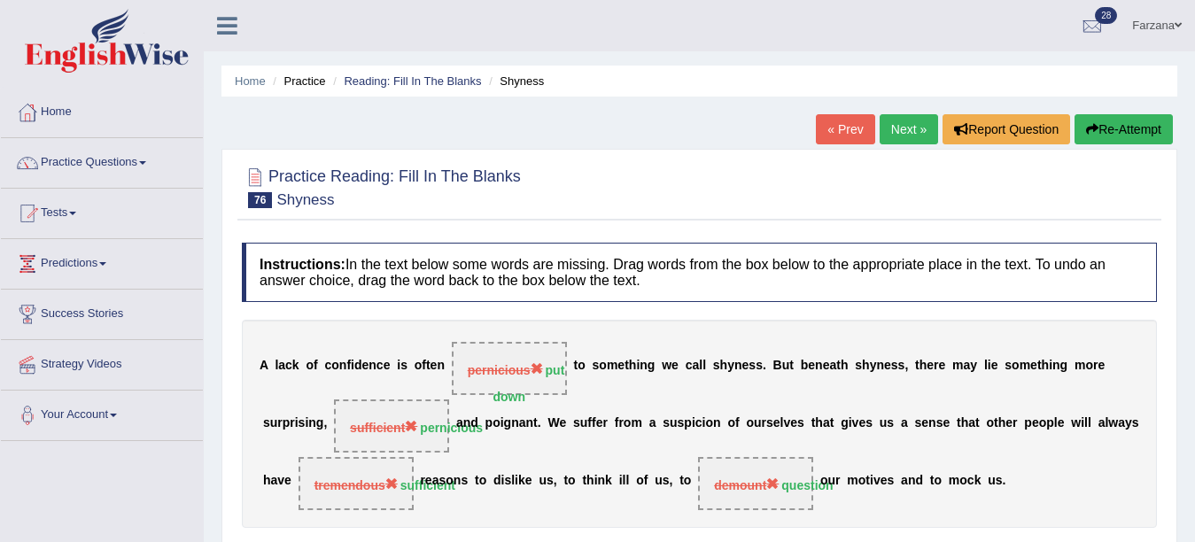
click at [1146, 27] on link "Farzana" at bounding box center [1157, 23] width 76 height 46
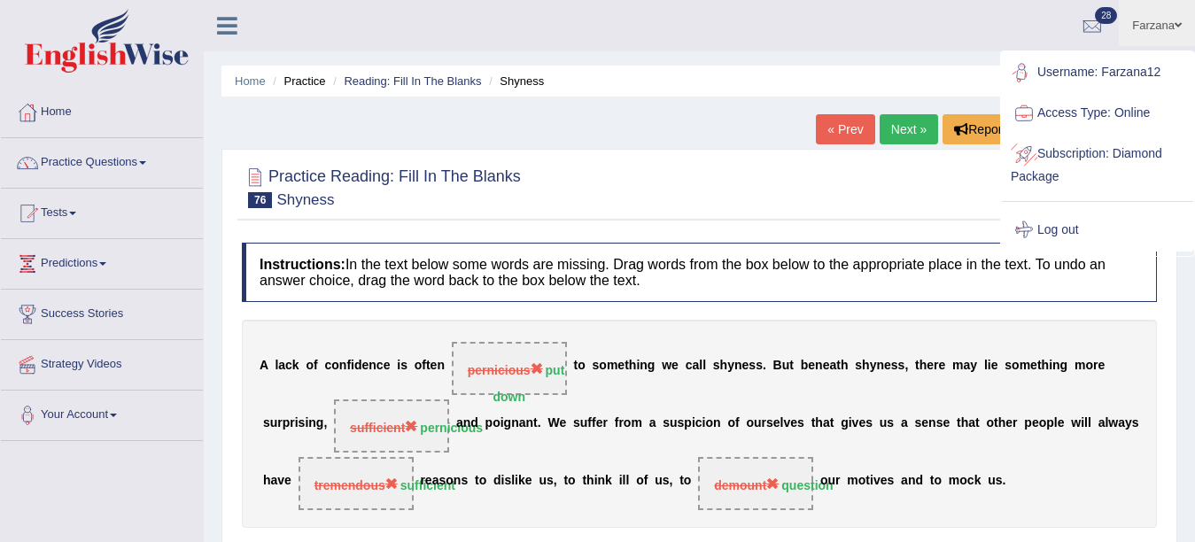
click at [1040, 236] on link "Log out" at bounding box center [1097, 230] width 191 height 41
